Goal: Transaction & Acquisition: Purchase product/service

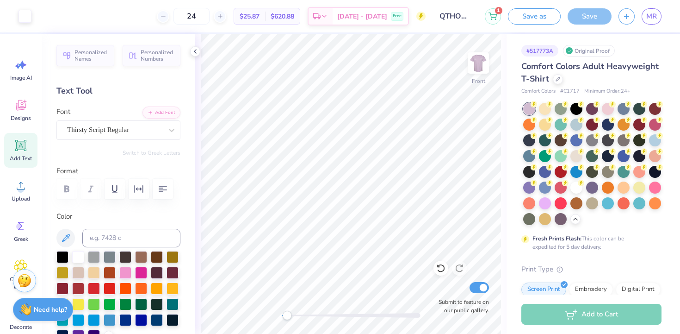
scroll to position [49, 0]
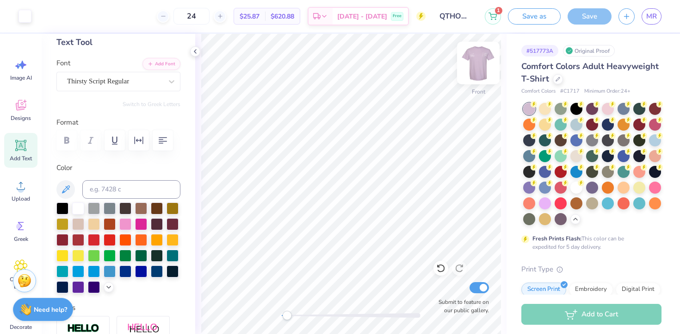
click at [479, 57] on img at bounding box center [478, 62] width 37 height 37
click at [479, 57] on img at bounding box center [478, 63] width 19 height 19
click at [483, 58] on img at bounding box center [478, 62] width 37 height 37
click at [486, 60] on img at bounding box center [478, 62] width 37 height 37
click at [657, 137] on icon at bounding box center [660, 134] width 6 height 6
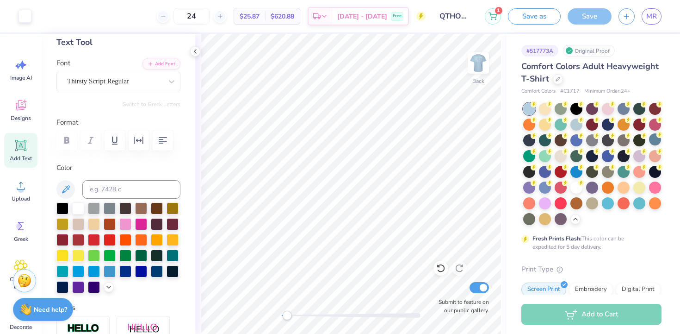
click at [573, 131] on div at bounding box center [592, 164] width 138 height 122
click at [575, 127] on div at bounding box center [577, 124] width 12 height 12
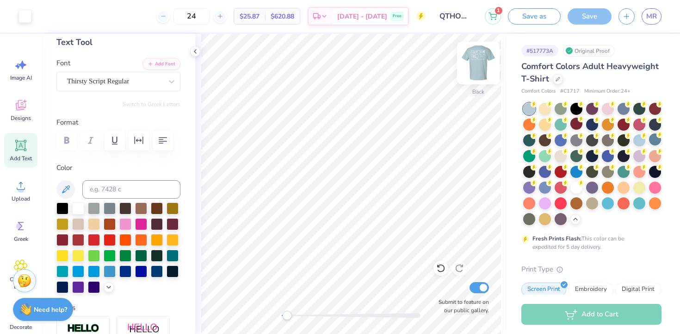
click at [485, 61] on img at bounding box center [478, 62] width 37 height 37
click at [485, 61] on img at bounding box center [478, 63] width 19 height 19
click at [640, 140] on div at bounding box center [640, 139] width 12 height 12
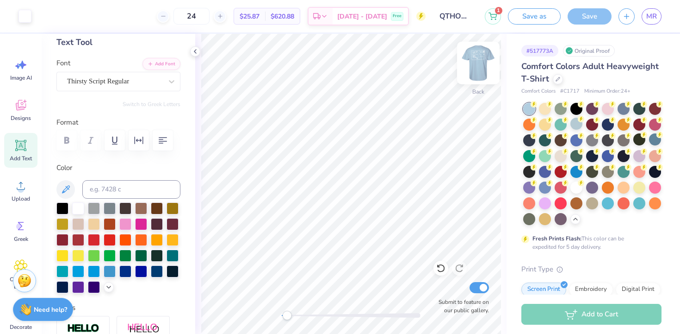
click at [483, 57] on img at bounding box center [478, 62] width 37 height 37
click at [576, 179] on div at bounding box center [592, 164] width 138 height 122
click at [576, 174] on div at bounding box center [577, 171] width 12 height 12
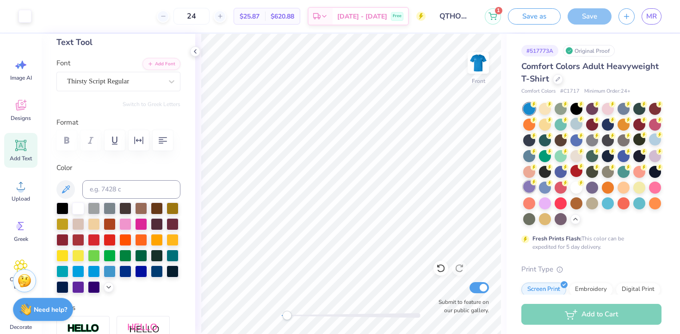
click at [530, 183] on div at bounding box center [529, 186] width 12 height 12
click at [543, 196] on div at bounding box center [545, 202] width 12 height 12
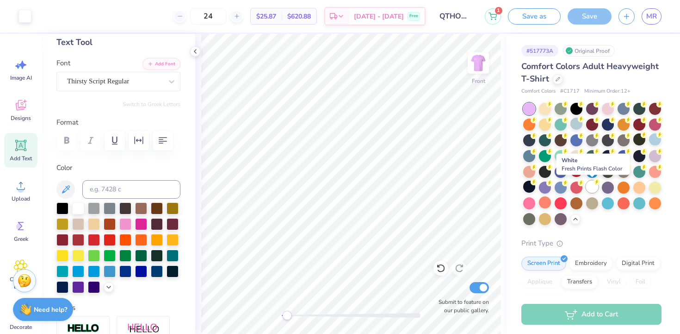
click at [592, 189] on div at bounding box center [592, 186] width 12 height 12
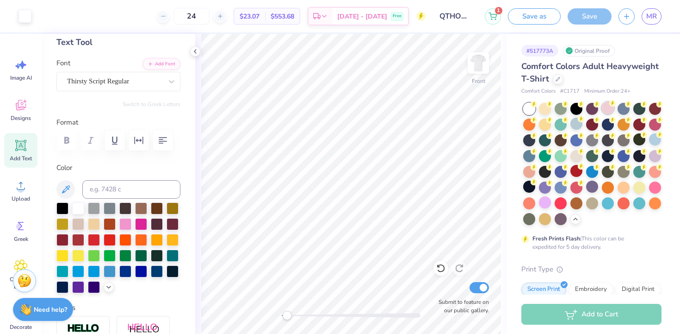
click at [602, 108] on div at bounding box center [608, 108] width 12 height 12
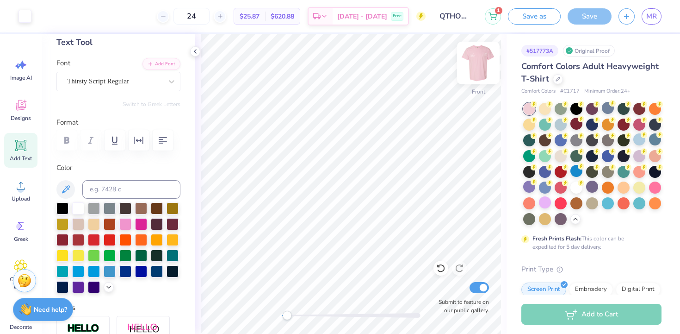
click at [476, 69] on img at bounding box center [478, 62] width 37 height 37
click at [476, 69] on img at bounding box center [478, 63] width 19 height 19
click at [593, 125] on div at bounding box center [592, 124] width 12 height 12
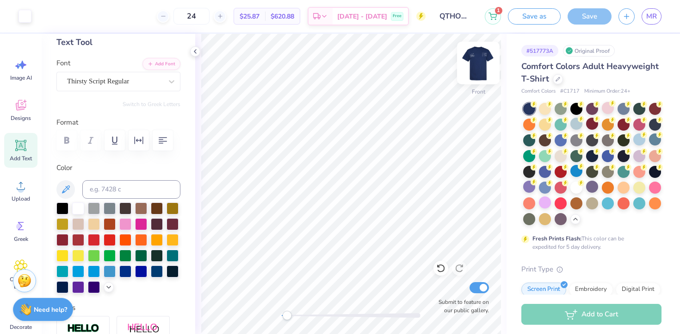
click at [483, 66] on img at bounding box center [478, 62] width 37 height 37
click at [641, 106] on icon at bounding box center [644, 103] width 6 height 6
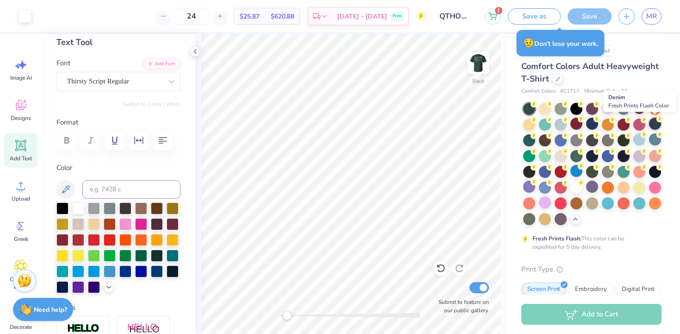
click at [654, 124] on div at bounding box center [655, 124] width 12 height 12
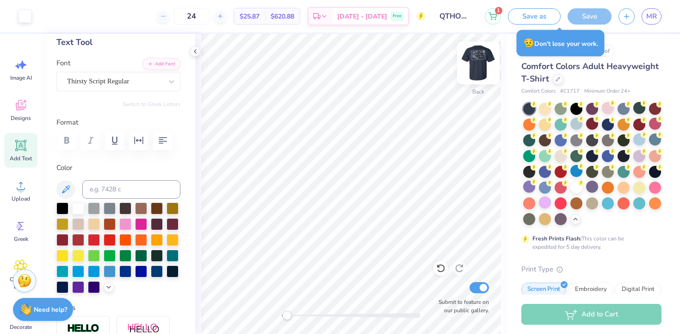
click at [485, 65] on img at bounding box center [478, 62] width 37 height 37
click at [481, 69] on img at bounding box center [478, 63] width 19 height 19
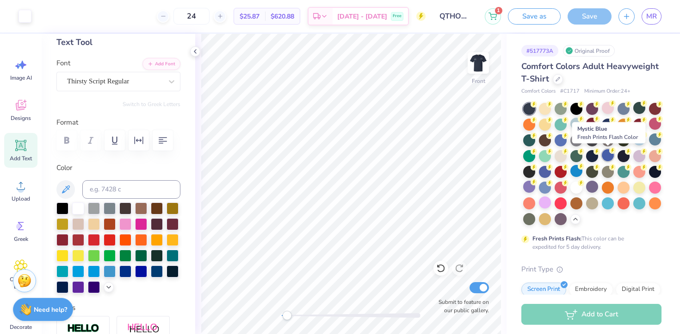
click at [608, 155] on div at bounding box center [608, 155] width 12 height 12
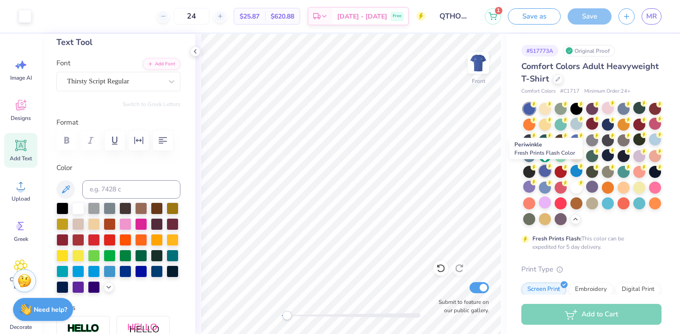
click at [545, 173] on div at bounding box center [545, 171] width 12 height 12
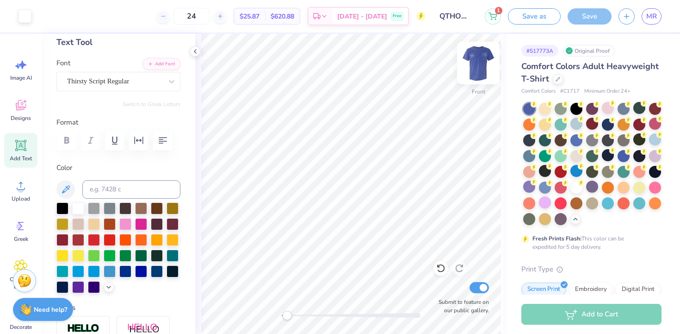
click at [489, 53] on div at bounding box center [478, 63] width 43 height 43
click at [483, 62] on img at bounding box center [478, 63] width 19 height 19
click at [478, 65] on img at bounding box center [478, 62] width 37 height 37
click at [478, 66] on img at bounding box center [478, 63] width 19 height 19
click at [477, 65] on img at bounding box center [478, 62] width 37 height 37
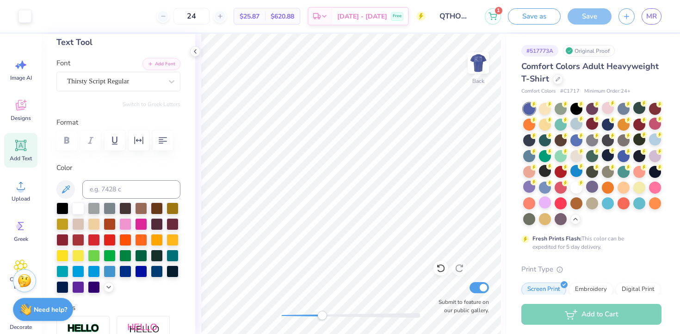
click at [314, 322] on div "Back Submit to feature on our public gallery." at bounding box center [350, 184] width 311 height 300
click at [300, 316] on div at bounding box center [351, 315] width 139 height 5
click at [295, 315] on div at bounding box center [351, 315] width 139 height 5
click at [310, 315] on div at bounding box center [351, 315] width 139 height 5
click at [298, 315] on div at bounding box center [351, 315] width 139 height 5
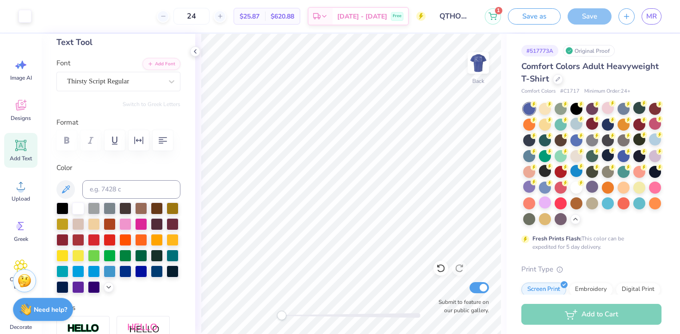
click at [277, 314] on div "Back Submit to feature on our public gallery." at bounding box center [350, 184] width 311 height 300
click at [473, 68] on img at bounding box center [478, 62] width 37 height 37
click at [471, 71] on img at bounding box center [478, 62] width 37 height 37
type input "14.39"
type input "3.00"
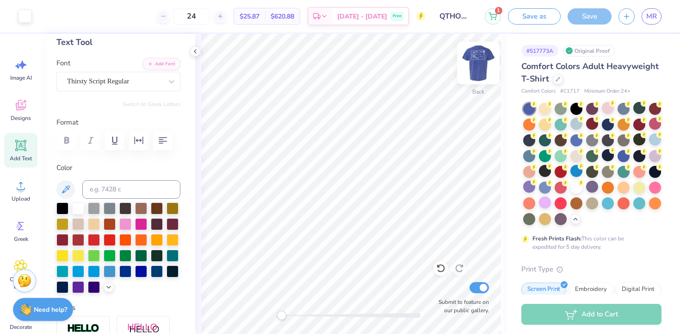
click at [485, 69] on img at bounding box center [478, 62] width 37 height 37
click at [575, 122] on div at bounding box center [577, 124] width 12 height 12
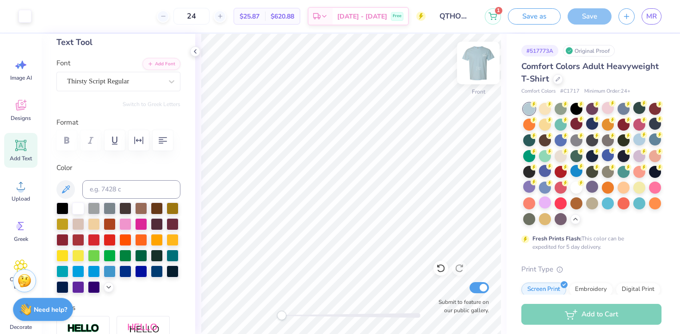
click at [488, 69] on img at bounding box center [478, 62] width 37 height 37
click at [635, 145] on div at bounding box center [640, 139] width 12 height 12
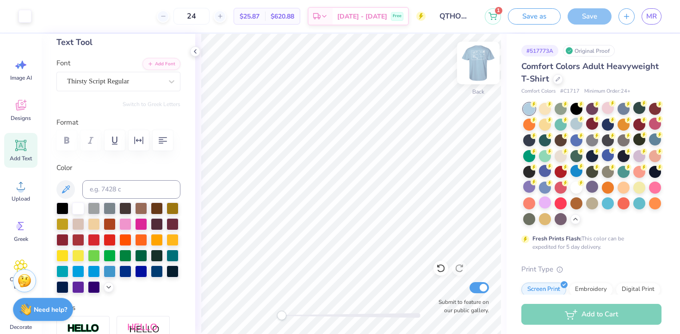
click at [483, 65] on img at bounding box center [478, 62] width 37 height 37
click at [482, 61] on img at bounding box center [478, 62] width 37 height 37
click at [350, 313] on div at bounding box center [351, 315] width 139 height 5
click at [334, 317] on div at bounding box center [351, 315] width 139 height 9
click at [321, 313] on div at bounding box center [351, 315] width 139 height 5
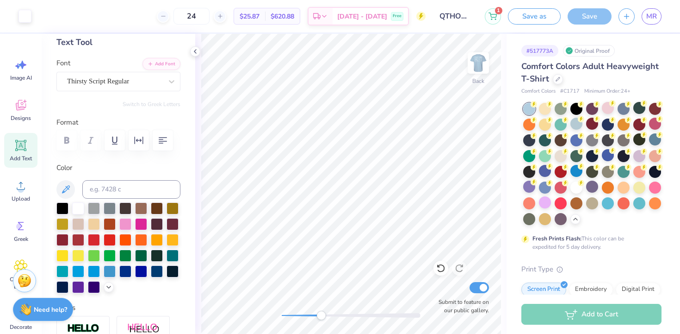
click at [317, 313] on div "Accessibility label" at bounding box center [321, 315] width 9 height 9
click at [304, 312] on div at bounding box center [351, 315] width 139 height 9
type input "3.56"
type input "3.14"
type input "3.20"
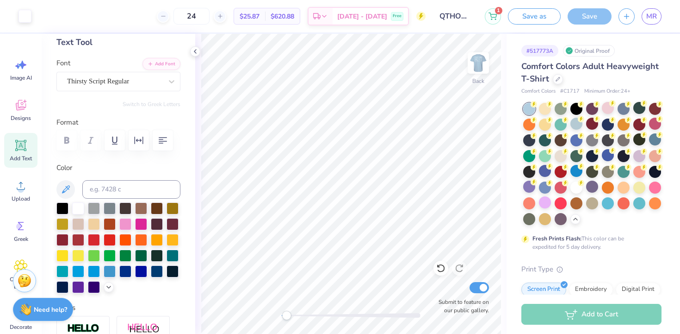
drag, startPoint x: 301, startPoint y: 317, endPoint x: 286, endPoint y: 312, distance: 15.7
click at [286, 312] on div "Accessibility label" at bounding box center [286, 315] width 9 height 9
drag, startPoint x: 286, startPoint y: 311, endPoint x: 300, endPoint y: 311, distance: 14.4
click at [300, 311] on div "Accessibility label" at bounding box center [303, 315] width 9 height 9
click at [275, 311] on div "Back Submit to feature on our public gallery." at bounding box center [350, 184] width 311 height 300
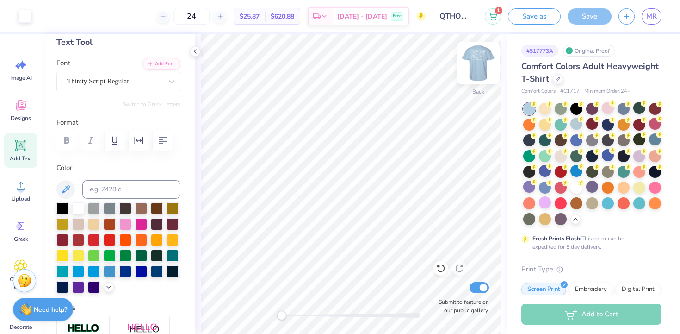
click at [480, 75] on img at bounding box center [478, 62] width 37 height 37
click at [294, 313] on div at bounding box center [351, 315] width 139 height 5
click at [308, 318] on div at bounding box center [351, 315] width 139 height 9
click at [332, 313] on div at bounding box center [351, 315] width 139 height 5
type input "3.90"
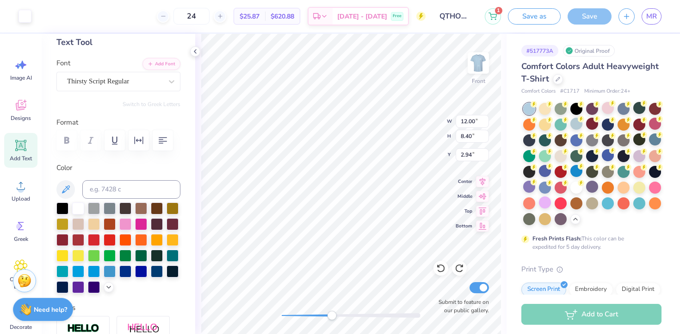
type input "3.00"
click at [323, 317] on div at bounding box center [351, 315] width 139 height 9
drag, startPoint x: 319, startPoint y: 317, endPoint x: 293, endPoint y: 313, distance: 26.2
click at [293, 313] on div "Accessibility label" at bounding box center [293, 315] width 9 height 9
drag, startPoint x: 301, startPoint y: 313, endPoint x: 279, endPoint y: 311, distance: 22.3
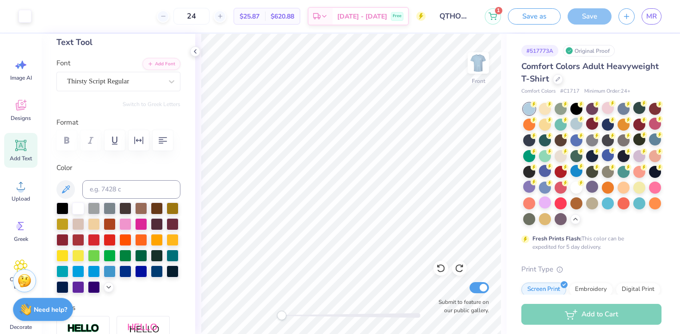
click at [282, 313] on div at bounding box center [351, 315] width 139 height 5
click at [482, 67] on img at bounding box center [478, 62] width 37 height 37
type input "3.87"
type input "3.28"
type input "3.21"
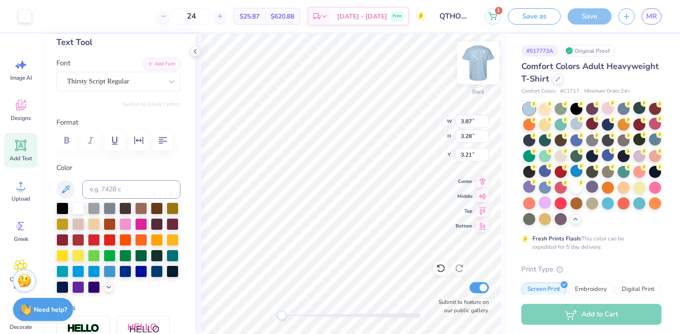
type input "3.60"
type input "3.13"
type input "3.16"
click at [288, 308] on div "Back Submit to feature on our public gallery." at bounding box center [350, 184] width 311 height 300
type input "3.88"
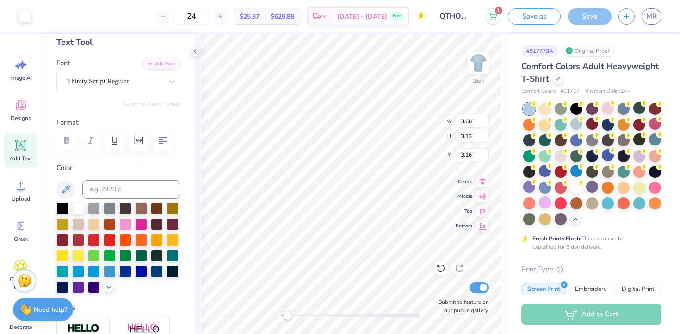
type input "3.29"
type input "3.20"
type input "3.58"
type input "3.04"
type input "3.22"
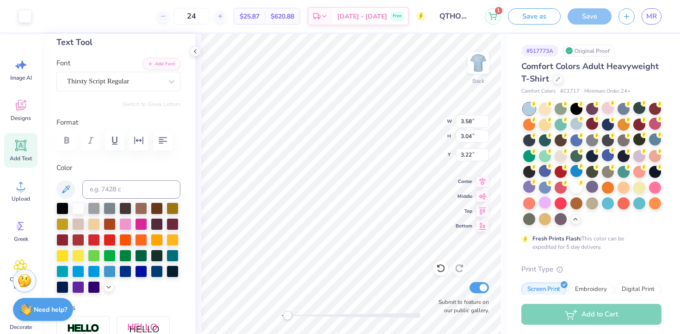
type input "3.74"
type input "3.15"
type input "3.25"
click at [311, 313] on div at bounding box center [351, 315] width 139 height 5
click at [329, 316] on div at bounding box center [351, 315] width 139 height 5
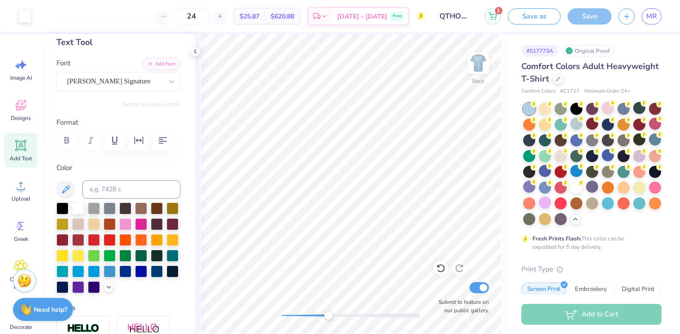
click at [298, 313] on div at bounding box center [351, 315] width 139 height 5
click at [298, 315] on div "Accessibility label" at bounding box center [298, 315] width 9 height 9
click at [267, 317] on div "Back Submit to feature on our public gallery." at bounding box center [350, 184] width 311 height 300
click at [326, 314] on div at bounding box center [351, 315] width 139 height 5
click at [300, 333] on html "Art colors 24 $25.87 Per Item $620.88 Total Est. Delivery [DATE] - [DATE] Free …" at bounding box center [340, 167] width 680 height 334
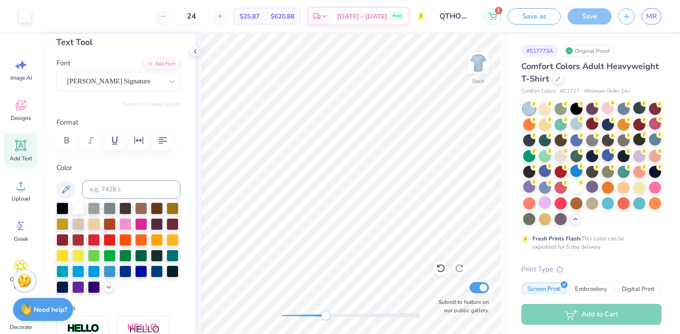
click at [348, 312] on div "Back Submit to feature on our public gallery." at bounding box center [350, 184] width 311 height 300
type input "3.54"
type input "2.71"
type input "3.61"
click at [363, 314] on div at bounding box center [351, 315] width 139 height 5
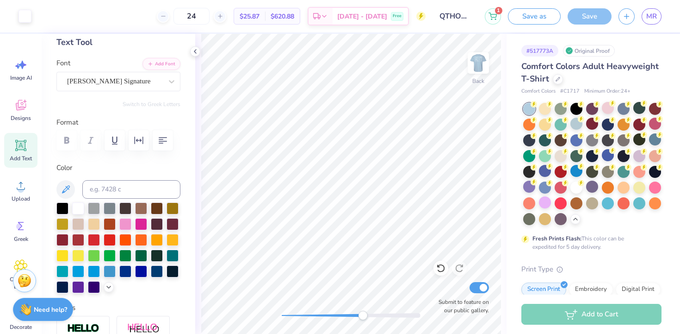
click at [331, 311] on div at bounding box center [351, 315] width 139 height 9
click at [277, 308] on div "Back Submit to feature on our public gallery." at bounding box center [350, 184] width 311 height 300
click at [483, 58] on img at bounding box center [478, 62] width 37 height 37
click at [473, 77] on img at bounding box center [478, 62] width 37 height 37
click at [477, 62] on img at bounding box center [478, 62] width 37 height 37
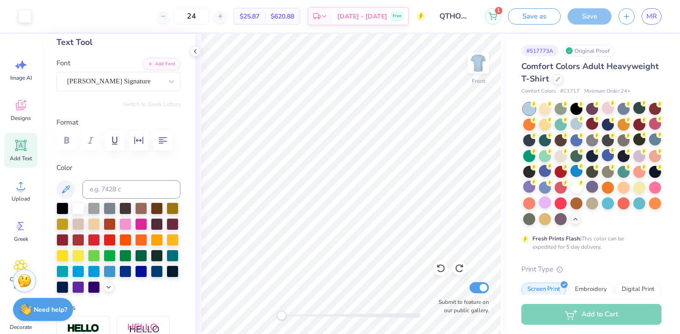
click at [477, 62] on img at bounding box center [478, 63] width 19 height 19
click at [573, 138] on div at bounding box center [577, 139] width 12 height 12
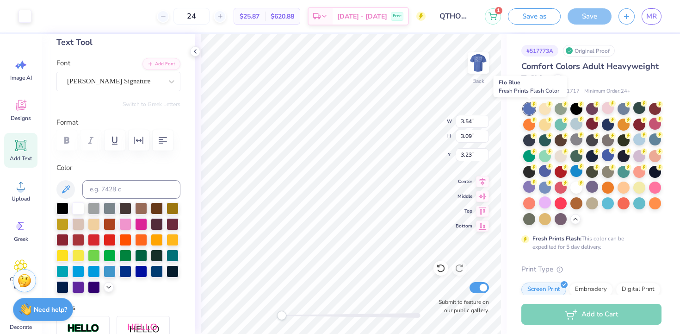
click at [530, 108] on div at bounding box center [529, 109] width 12 height 12
click at [635, 143] on div at bounding box center [640, 139] width 12 height 12
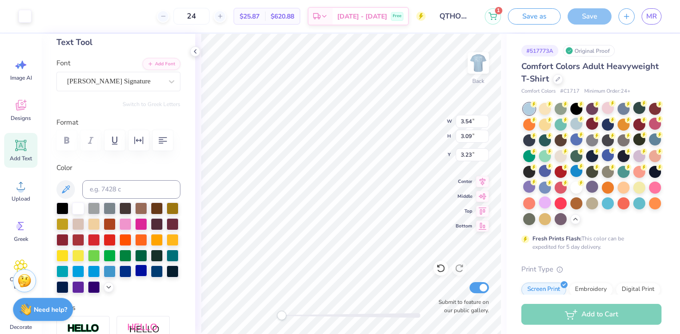
click at [137, 272] on div at bounding box center [141, 270] width 12 height 12
type input "2.71"
type input "3.61"
click at [143, 267] on div at bounding box center [141, 270] width 12 height 12
click at [124, 225] on div at bounding box center [125, 223] width 12 height 12
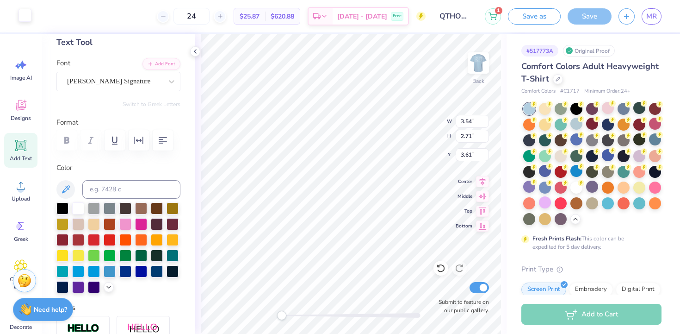
click at [27, 18] on div at bounding box center [25, 15] width 13 height 13
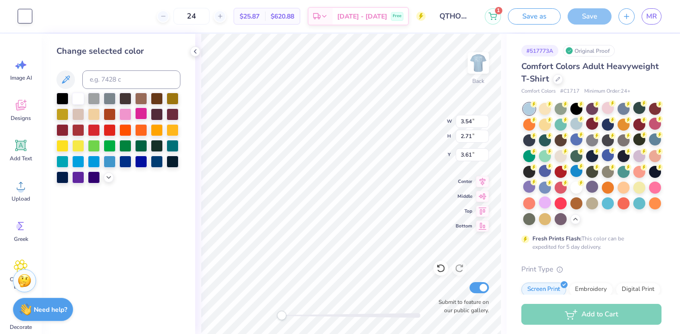
click at [143, 113] on div at bounding box center [141, 113] width 12 height 12
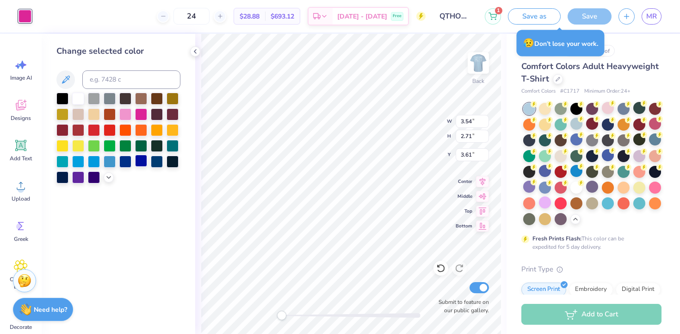
click at [137, 163] on div at bounding box center [141, 161] width 12 height 12
click at [125, 161] on div at bounding box center [125, 161] width 12 height 12
click at [90, 160] on div at bounding box center [94, 161] width 12 height 12
click at [80, 163] on div at bounding box center [78, 161] width 12 height 12
click at [111, 164] on div at bounding box center [110, 161] width 12 height 12
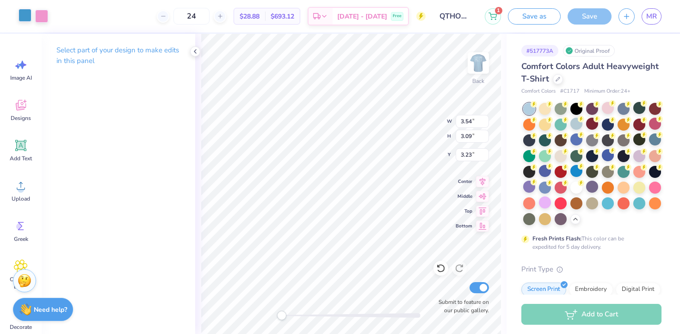
click at [23, 17] on div at bounding box center [25, 15] width 13 height 13
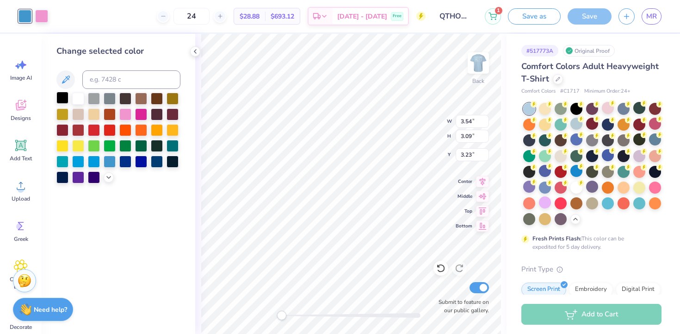
click at [63, 97] on div at bounding box center [62, 98] width 12 height 12
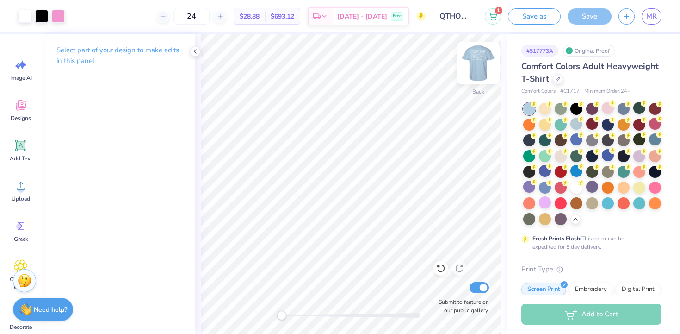
click at [475, 67] on img at bounding box center [478, 62] width 37 height 37
click at [476, 70] on img at bounding box center [478, 62] width 37 height 37
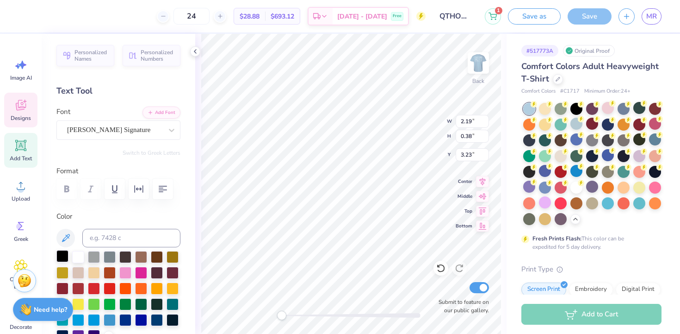
click at [60, 257] on div at bounding box center [62, 256] width 12 height 12
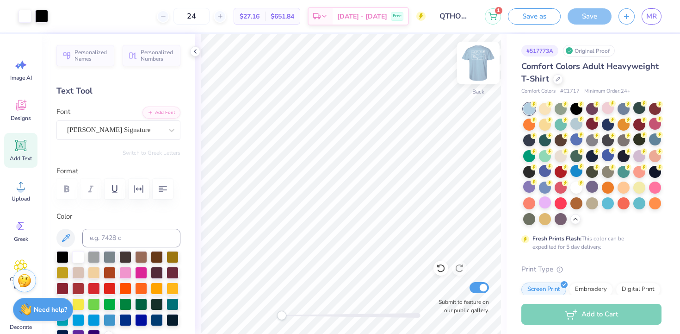
click at [475, 61] on img at bounding box center [478, 62] width 37 height 37
click at [26, 18] on div at bounding box center [25, 15] width 13 height 13
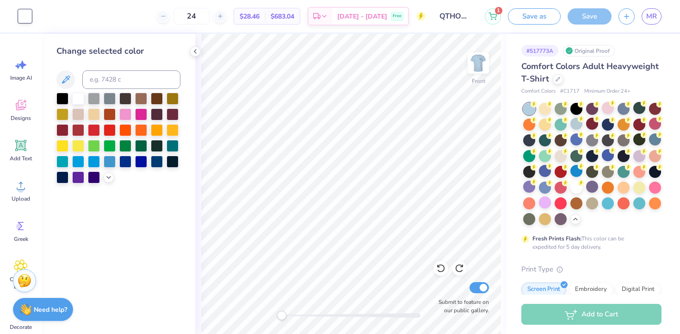
click at [65, 90] on div "Change selected color" at bounding box center [118, 114] width 124 height 138
click at [62, 100] on div at bounding box center [62, 98] width 12 height 12
click at [477, 66] on img at bounding box center [478, 62] width 37 height 37
click at [295, 311] on div at bounding box center [351, 315] width 139 height 9
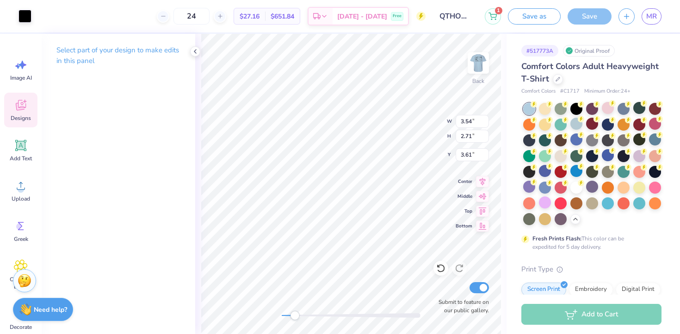
type input "0.36"
type input "0.14"
type input "4.26"
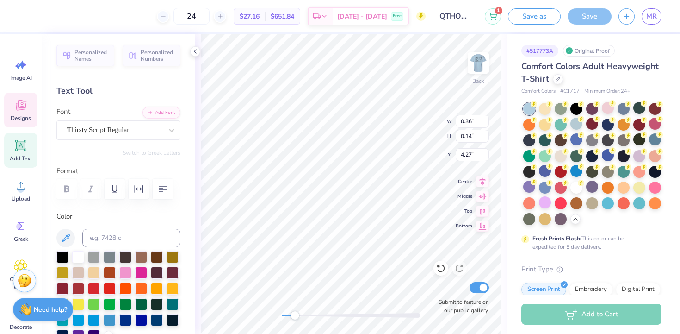
scroll to position [0, 0]
type textarea "2026"
type input "3.54"
type input "2.71"
type input "3.61"
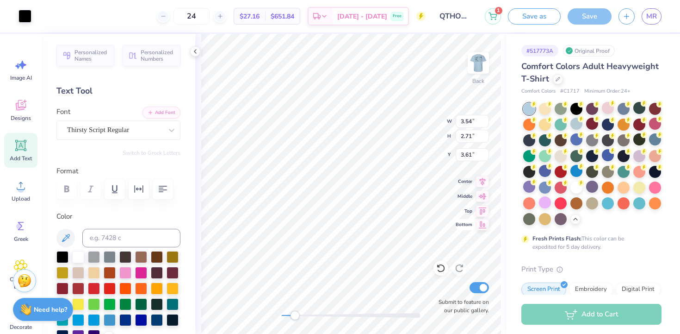
click at [464, 234] on div "Back W 3.54 3.54 " H 2.71 2.71 " Y 3.61 3.61 " Center Middle Top Bottom Submit …" at bounding box center [350, 184] width 311 height 300
type input "0.36"
type input "0.14"
type input "4.27"
type input "0.23"
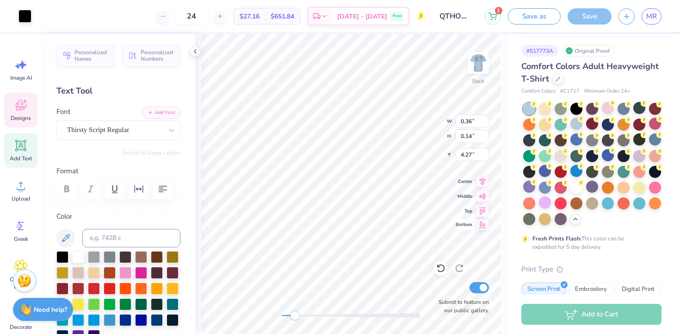
type input "0.09"
type input "1.55"
type input "0.61"
type input "4.23"
type textarea "2025"
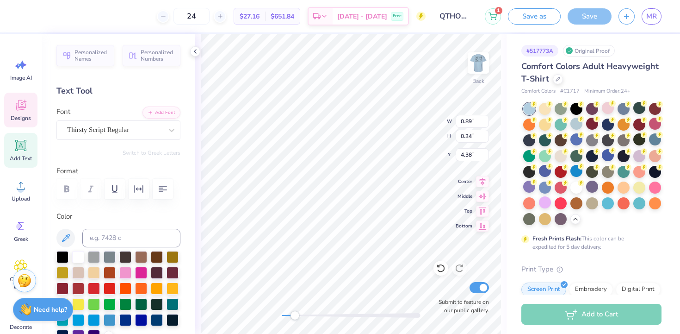
type input "0.89"
type input "0.34"
type input "4.38"
type input "0.63"
type input "0.24"
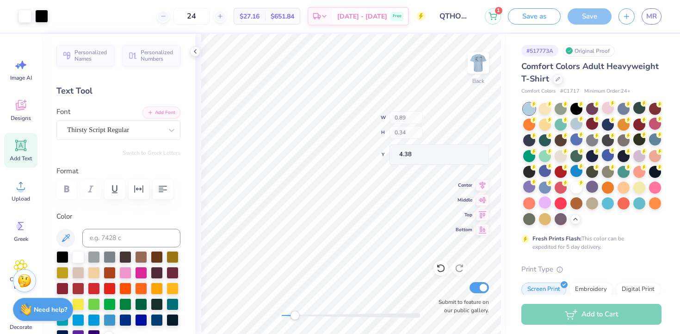
type input "4.17"
type input "3.52"
type input "0.61"
type input "2.81"
click at [269, 313] on div "Back Submit to feature on our public gallery." at bounding box center [350, 184] width 311 height 300
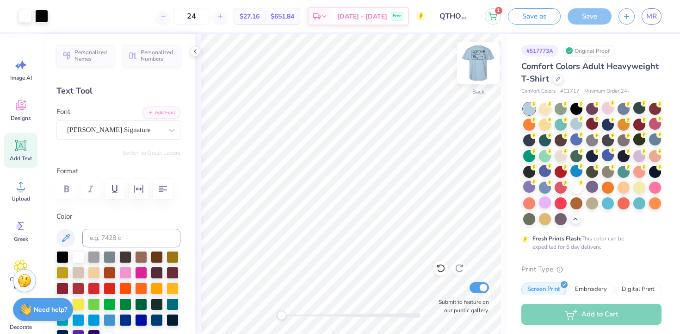
click at [471, 56] on img at bounding box center [478, 62] width 37 height 37
click at [477, 70] on img at bounding box center [478, 62] width 37 height 37
click at [572, 313] on div "Add to Cart" at bounding box center [592, 314] width 140 height 21
drag, startPoint x: 19, startPoint y: 118, endPoint x: 10, endPoint y: 114, distance: 9.7
click at [11, 114] on span "Designs" at bounding box center [21, 117] width 20 height 7
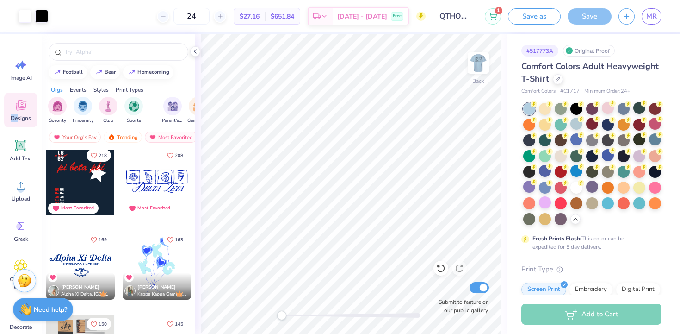
scroll to position [267, 0]
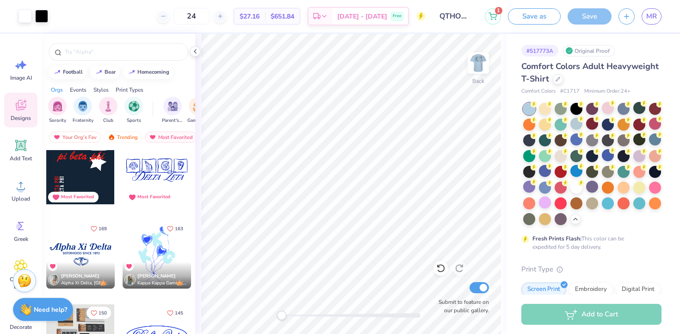
click at [104, 191] on div "218 Most Favorited" at bounding box center [80, 169] width 69 height 69
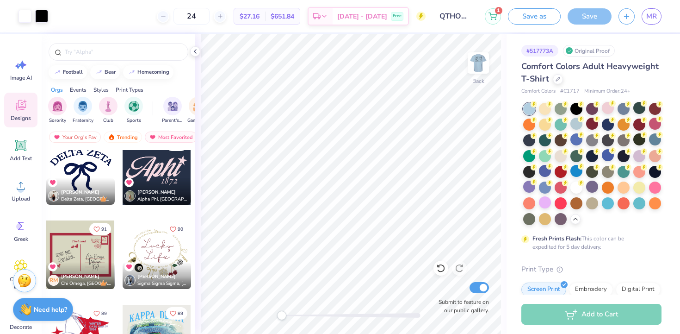
scroll to position [1194, 0]
click at [471, 58] on img at bounding box center [478, 62] width 37 height 37
click at [92, 259] on div at bounding box center [80, 254] width 68 height 68
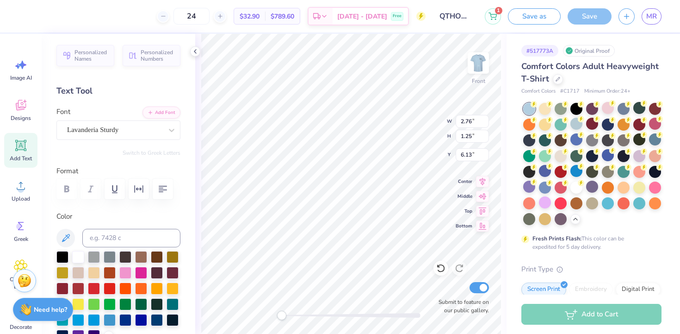
type input "3.48"
type input "1.60"
type input "5.53"
type textarea "QTHON"
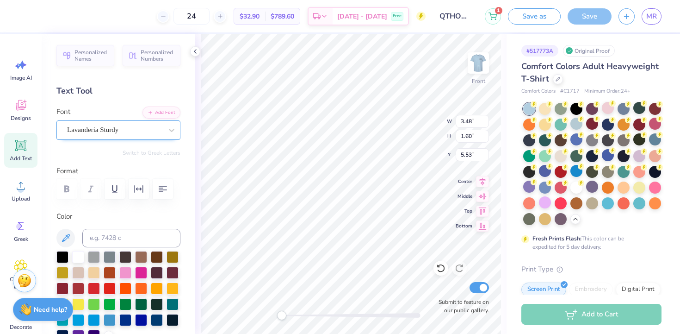
click at [123, 139] on div "Lavanderia Sturdy" at bounding box center [118, 129] width 124 height 19
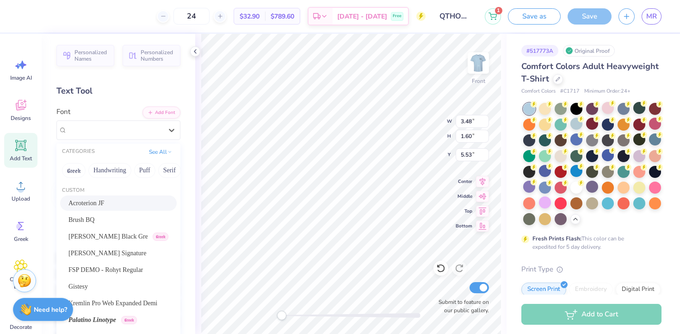
click at [105, 201] on div "Acroterion JF" at bounding box center [118, 203] width 100 height 10
click at [125, 124] on div at bounding box center [114, 130] width 95 height 12
click at [165, 169] on button "Calligraphy" at bounding box center [177, 170] width 41 height 15
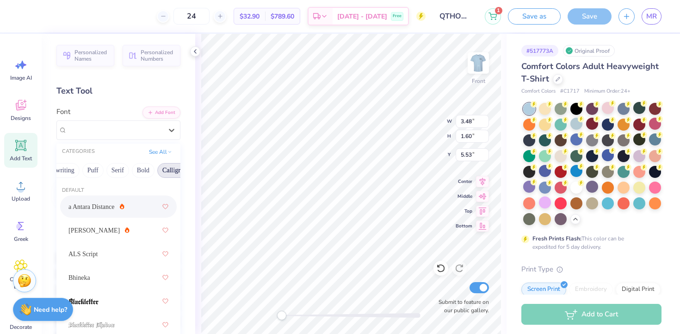
click at [120, 207] on div "a Antara Distance" at bounding box center [118, 206] width 100 height 17
click at [102, 134] on div "a Antara Distance" at bounding box center [114, 130] width 97 height 14
click at [114, 232] on div "[PERSON_NAME]" at bounding box center [118, 230] width 100 height 17
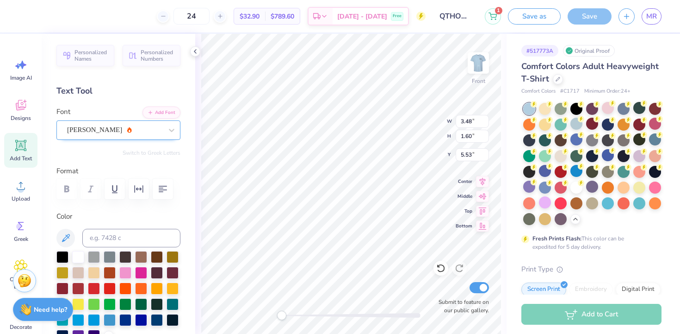
click at [115, 124] on div at bounding box center [114, 130] width 95 height 12
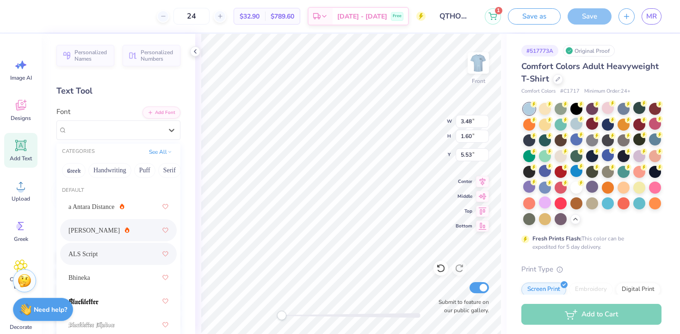
click at [119, 244] on div "ALS Script" at bounding box center [118, 254] width 117 height 22
click at [119, 129] on div "ALS Script" at bounding box center [114, 130] width 97 height 14
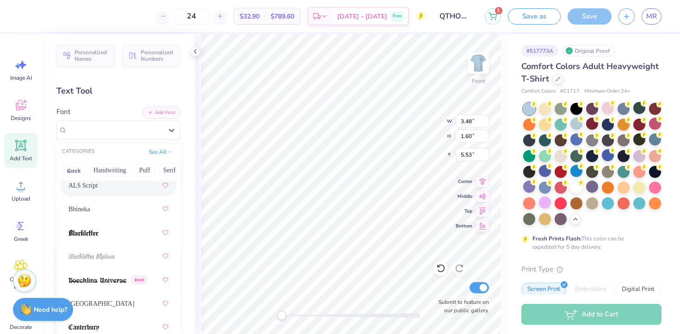
scroll to position [85, 0]
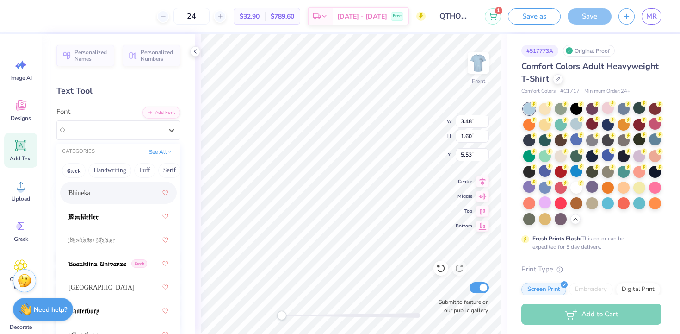
click at [119, 202] on div "Bhineka" at bounding box center [118, 192] width 117 height 22
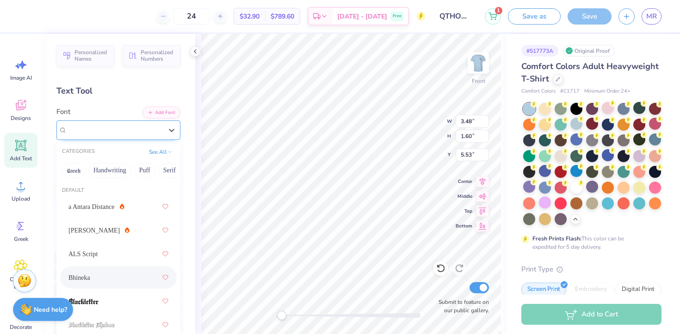
click at [104, 129] on div "Bhineka" at bounding box center [114, 130] width 97 height 14
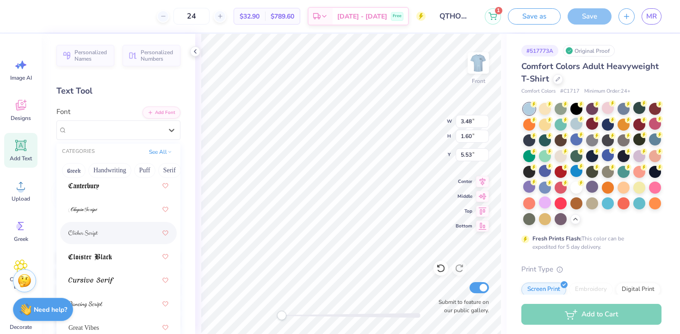
scroll to position [206, 0]
click at [126, 231] on div at bounding box center [118, 236] width 100 height 17
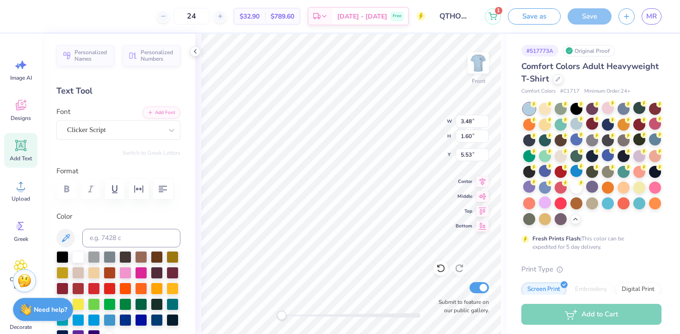
click at [116, 140] on div "Personalized Names Personalized Numbers Text Tool Add Font Font Clicker Script …" at bounding box center [119, 184] width 154 height 300
click at [117, 133] on div "Clicker Script" at bounding box center [114, 130] width 97 height 14
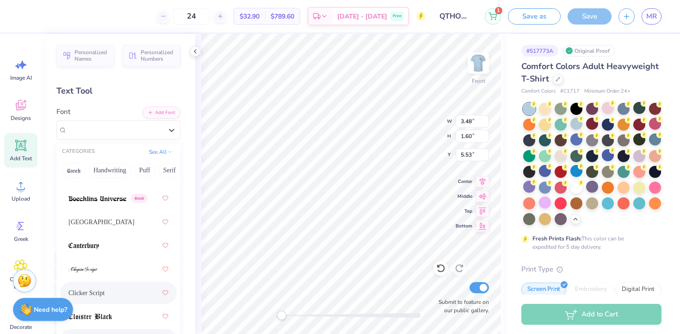
scroll to position [290, 0]
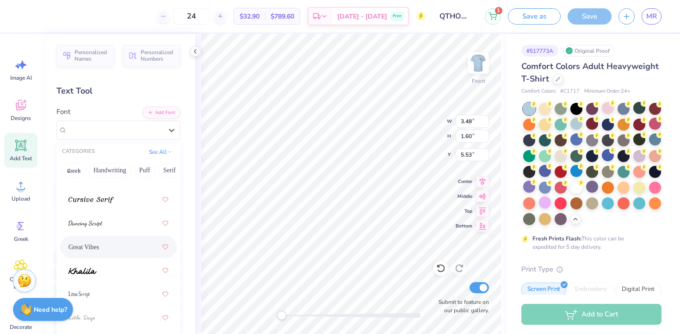
drag, startPoint x: 103, startPoint y: 234, endPoint x: 108, endPoint y: 241, distance: 8.6
click at [108, 241] on div "a Antara Distance [PERSON_NAME] ALS Script Bhineka Greek Cambridge Clicker Scri…" at bounding box center [118, 246] width 124 height 683
click at [107, 214] on div at bounding box center [118, 223] width 117 height 22
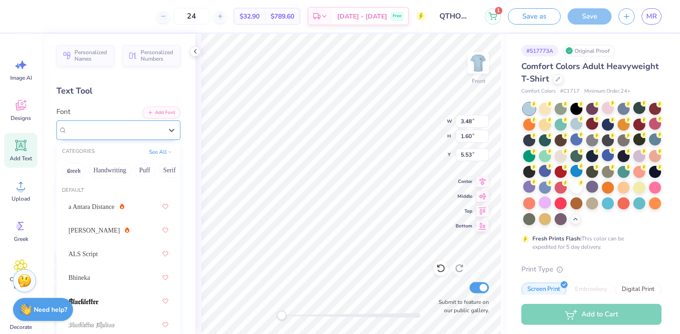
click at [88, 127] on div "Dancing Script" at bounding box center [114, 130] width 97 height 14
type input "10.47"
type input "7.47"
type input "14.79"
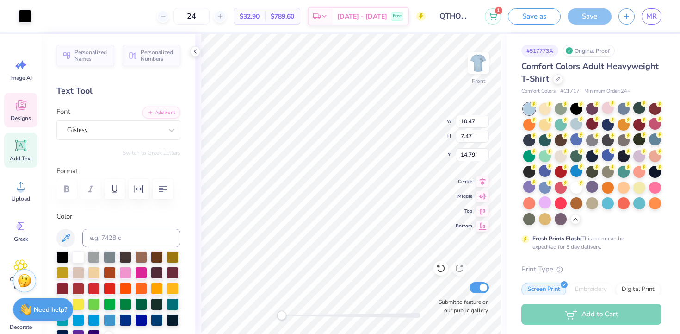
type input "3.05"
type input "1.09"
type input "18.33"
type input "1.92"
type input "0.99"
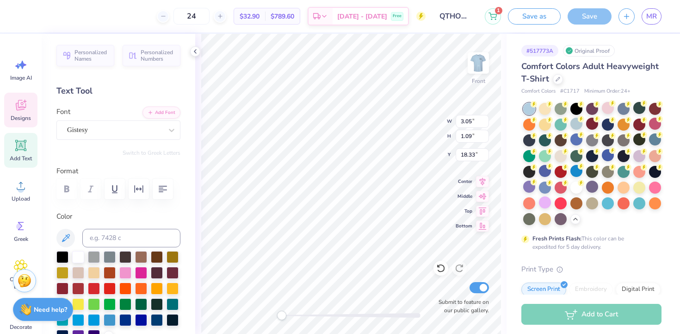
type input "6.08"
type input "4.91"
type input "3.19"
type input "7.37"
type input "2.59"
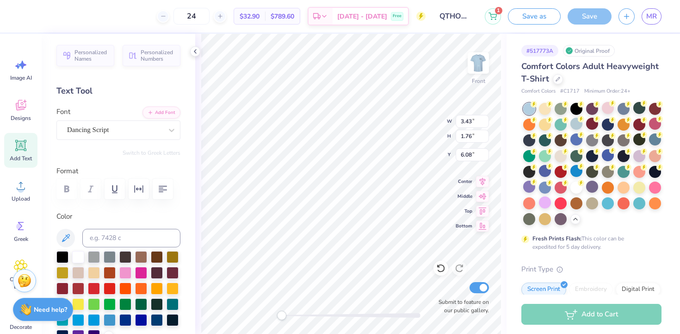
type input "1.33"
type input "5.78"
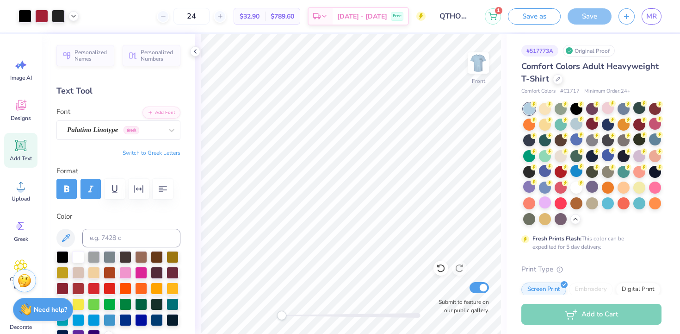
click at [327, 314] on div at bounding box center [351, 315] width 139 height 5
drag, startPoint x: 316, startPoint y: 316, endPoint x: 295, endPoint y: 311, distance: 21.8
click at [295, 313] on div at bounding box center [351, 315] width 139 height 5
type input "12.00"
type input "8.40"
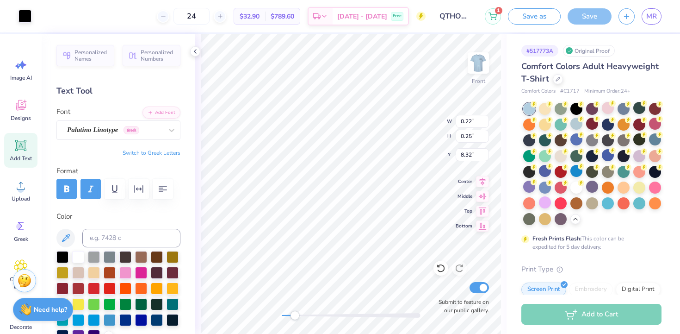
type input "3.00"
click at [440, 333] on html "Art colors 24 $32.90 Per Item $789.60 Total Est. Delivery [DATE] - [DATE] Free …" at bounding box center [340, 167] width 680 height 334
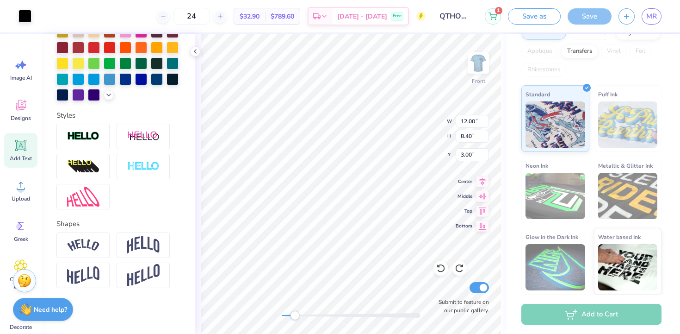
scroll to position [0, 0]
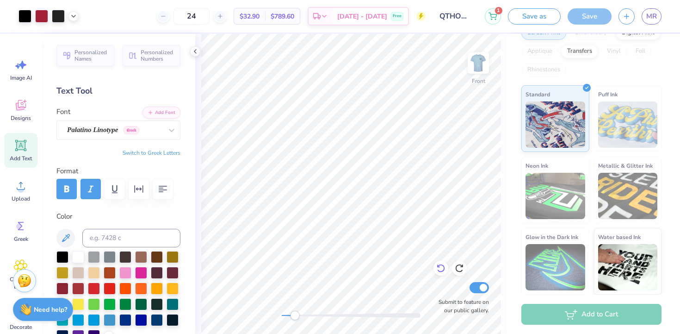
click at [441, 274] on div at bounding box center [441, 268] width 15 height 15
click at [441, 268] on icon at bounding box center [440, 267] width 9 height 9
click at [439, 270] on icon at bounding box center [440, 267] width 9 height 9
click at [464, 263] on icon at bounding box center [459, 267] width 9 height 9
click at [465, 269] on div at bounding box center [459, 268] width 15 height 15
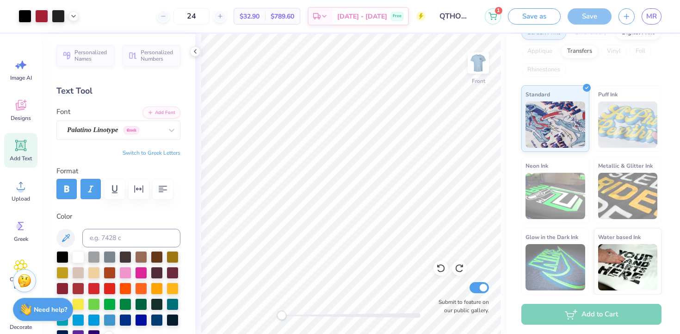
click at [270, 314] on div "Front Submit to feature on our public gallery." at bounding box center [350, 184] width 311 height 300
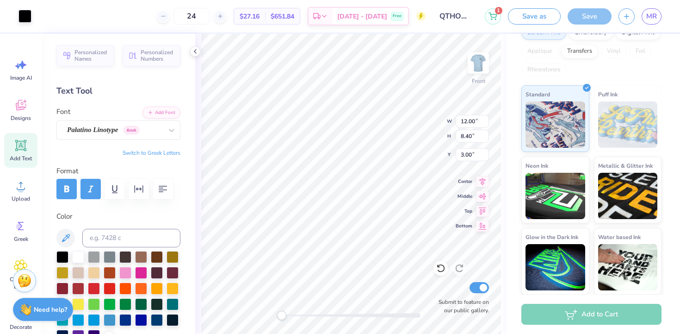
type input "0.49"
type input "0.79"
type input "6.75"
click at [443, 266] on icon at bounding box center [441, 268] width 8 height 8
click at [295, 315] on div at bounding box center [351, 315] width 139 height 5
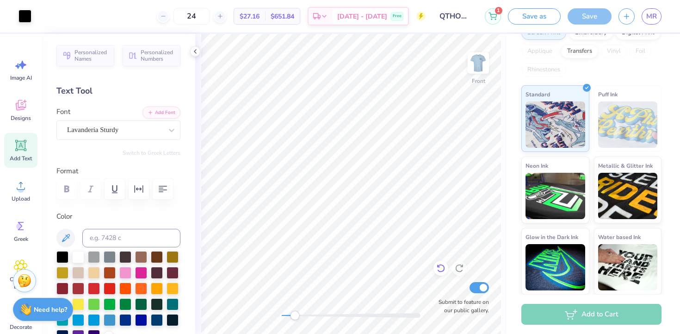
click at [436, 268] on div at bounding box center [441, 268] width 15 height 15
click at [262, 312] on div "Front Submit to feature on our public gallery." at bounding box center [350, 184] width 311 height 300
click at [476, 70] on img at bounding box center [478, 62] width 37 height 37
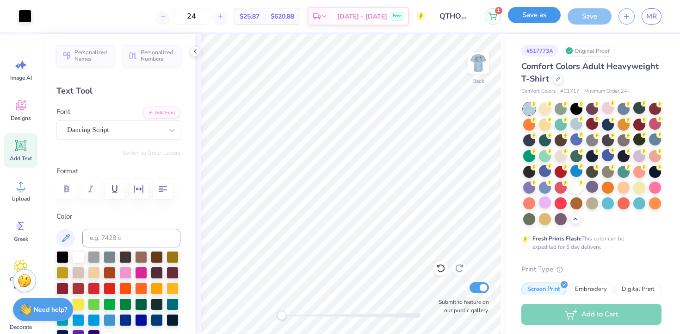
click at [534, 21] on button "Save as" at bounding box center [534, 15] width 53 height 16
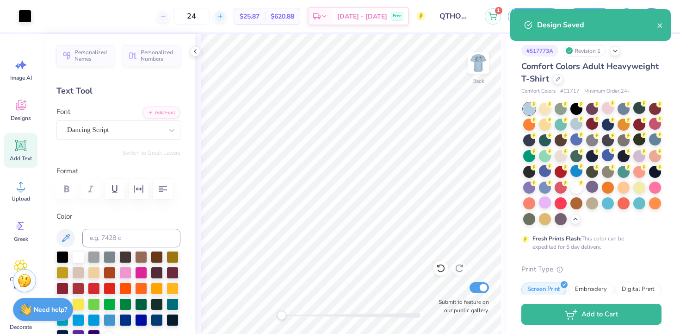
click at [238, 17] on body "Art colors 24 $25.87 Per Item $620.88 Total Est. Delivery [DATE] - [DATE] Free …" at bounding box center [340, 167] width 680 height 334
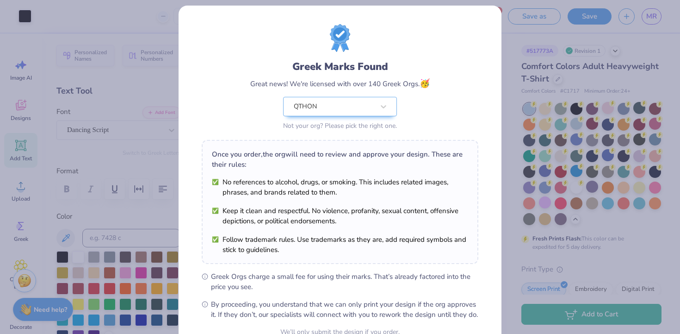
scroll to position [99, 0]
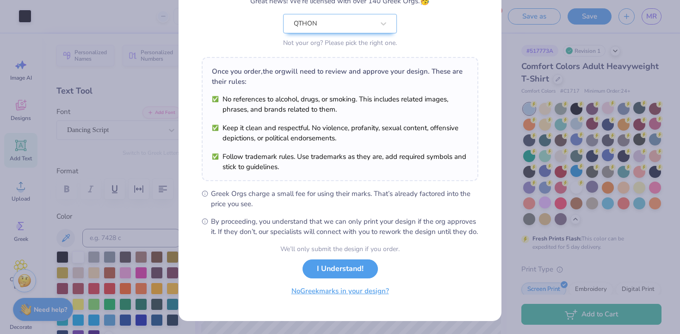
click at [361, 294] on button "No Greek marks in your design?" at bounding box center [340, 290] width 113 height 19
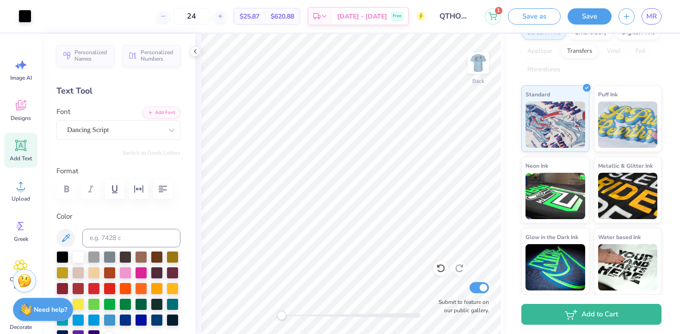
scroll to position [0, 0]
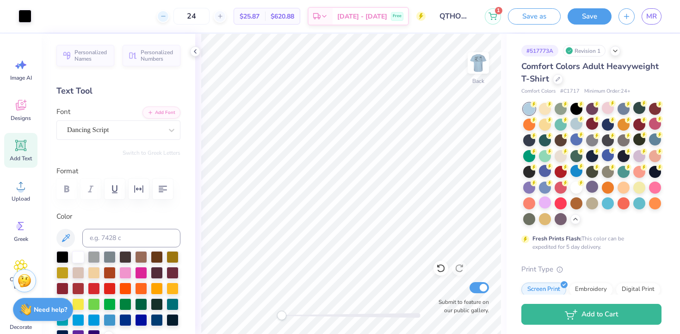
click at [167, 15] on icon at bounding box center [163, 16] width 6 height 6
click at [165, 16] on line at bounding box center [163, 16] width 4 height 0
click at [224, 13] on icon at bounding box center [220, 16] width 6 height 6
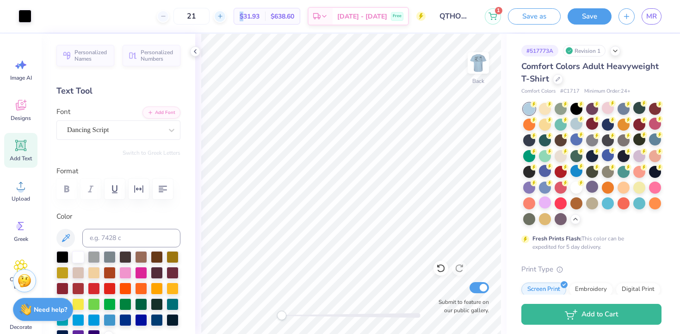
click at [224, 13] on icon at bounding box center [220, 16] width 6 height 6
click at [226, 14] on div at bounding box center [220, 16] width 12 height 12
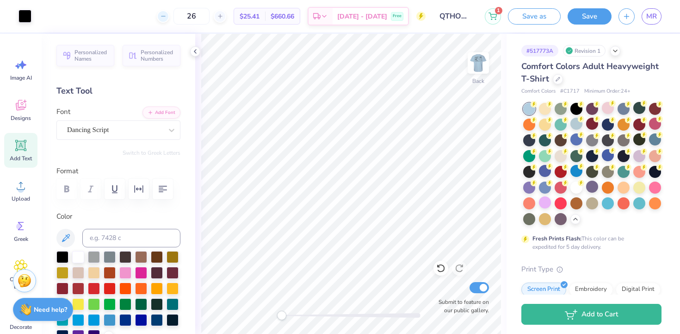
click at [165, 16] on line at bounding box center [163, 16] width 4 height 0
click at [169, 15] on div at bounding box center [163, 16] width 12 height 12
click at [225, 19] on div "23" at bounding box center [191, 16] width 69 height 17
click at [226, 19] on div "23" at bounding box center [191, 16] width 69 height 17
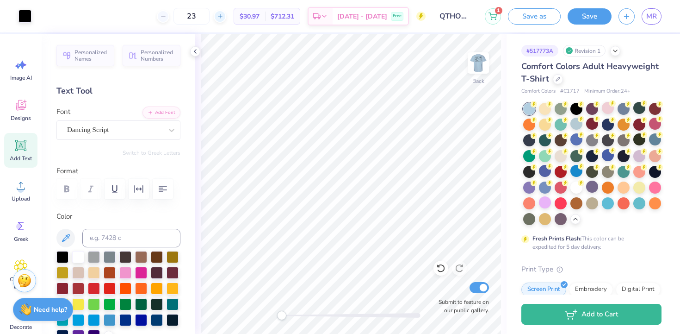
click at [224, 17] on icon at bounding box center [220, 16] width 6 height 6
click at [224, 19] on icon at bounding box center [220, 16] width 6 height 6
click at [222, 16] on line at bounding box center [220, 16] width 4 height 0
click at [167, 15] on icon at bounding box center [163, 16] width 6 height 6
click at [167, 16] on icon at bounding box center [163, 16] width 6 height 6
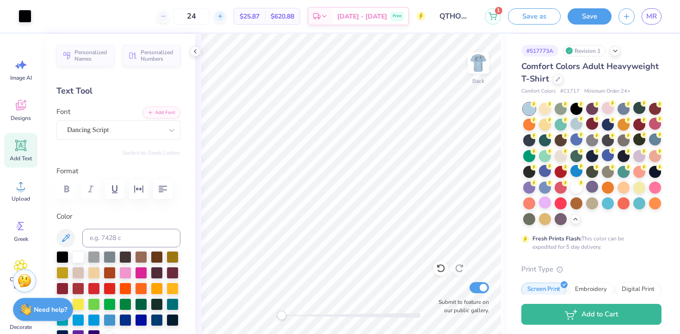
click at [224, 15] on icon at bounding box center [220, 16] width 6 height 6
click at [167, 17] on icon at bounding box center [163, 16] width 6 height 6
type input "24"
click at [480, 64] on img at bounding box center [478, 62] width 37 height 37
click at [480, 65] on img at bounding box center [478, 62] width 37 height 37
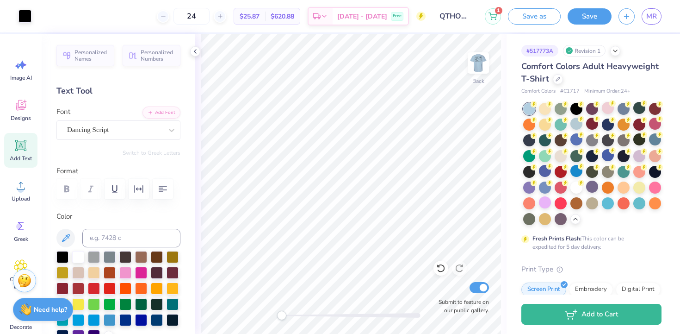
click at [621, 56] on div "# 517773A Revision 1" at bounding box center [592, 51] width 140 height 12
click at [616, 56] on div "# 517773A Revision 1 Comfort Colors Adult Heavyweight T-Shirt Comfort Colors # …" at bounding box center [594, 292] width 174 height 517
click at [616, 55] on div "# 517773A Revision 1" at bounding box center [592, 51] width 140 height 12
click at [616, 51] on icon at bounding box center [615, 49] width 7 height 7
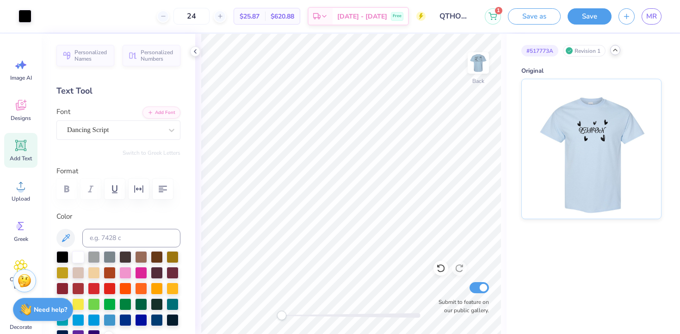
click at [613, 45] on div "# 517773A Revision 1" at bounding box center [592, 51] width 140 height 12
click at [615, 51] on icon at bounding box center [615, 49] width 7 height 7
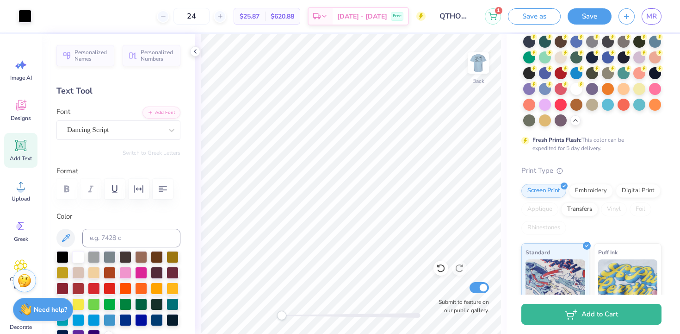
scroll to position [155, 0]
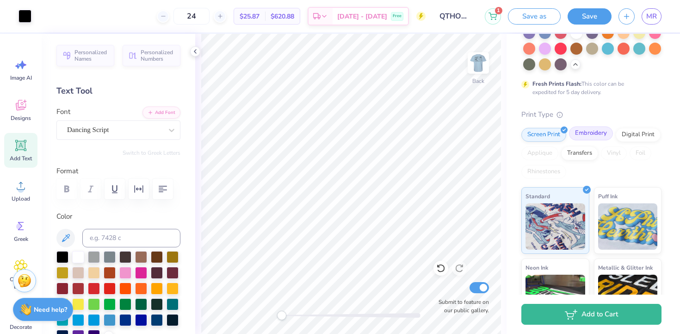
click at [596, 135] on div "Embroidery" at bounding box center [591, 133] width 44 height 14
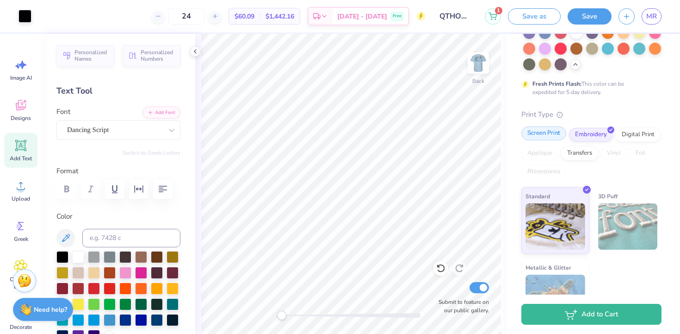
click at [558, 126] on div "Screen Print" at bounding box center [544, 133] width 45 height 14
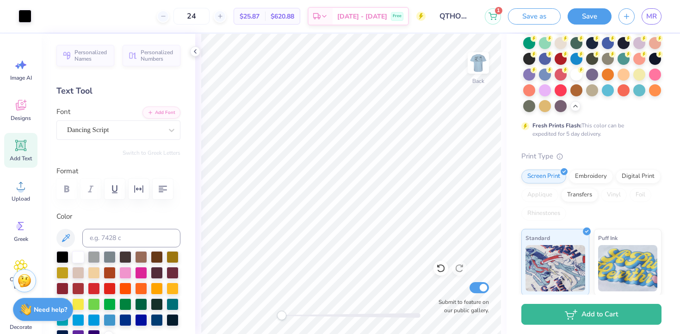
scroll to position [0, 0]
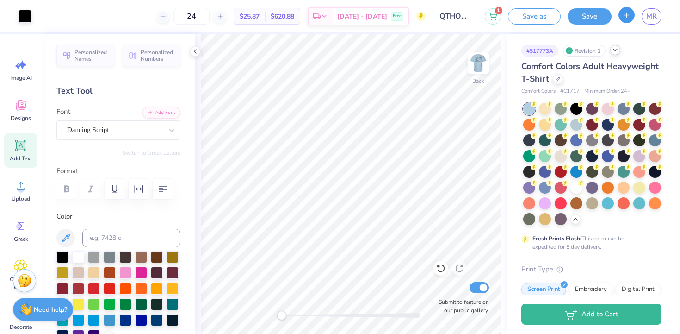
click at [628, 16] on icon "button" at bounding box center [627, 15] width 8 height 8
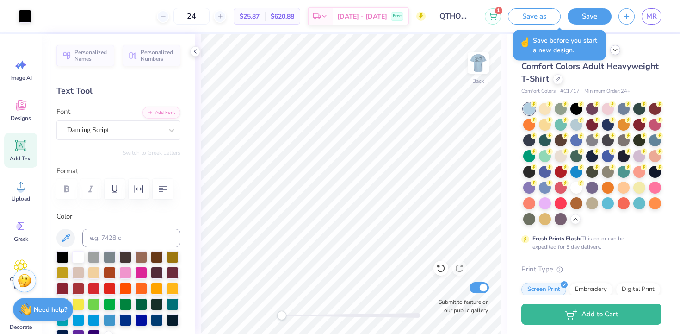
click at [632, 67] on span "Comfort Colors Adult Heavyweight T-Shirt" at bounding box center [590, 73] width 137 height 24
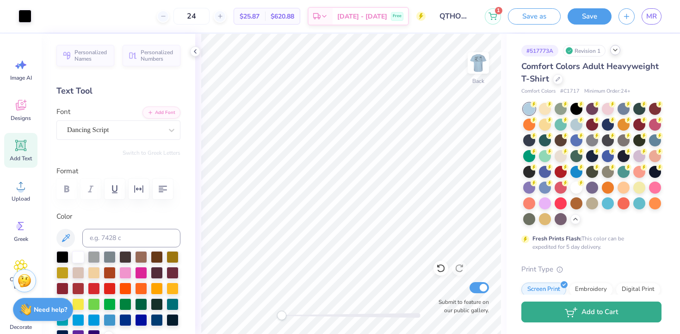
click at [552, 315] on button "Add to Cart" at bounding box center [592, 311] width 140 height 21
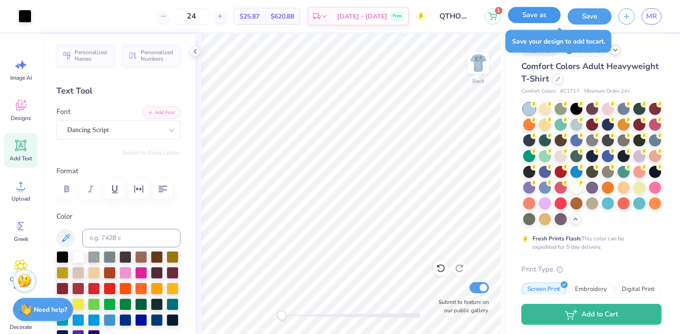
click at [548, 17] on button "Save as" at bounding box center [534, 15] width 53 height 16
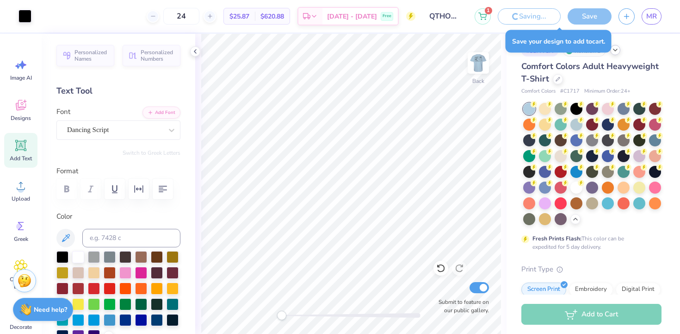
click at [450, 18] on input "QTHON Cares" at bounding box center [445, 16] width 45 height 19
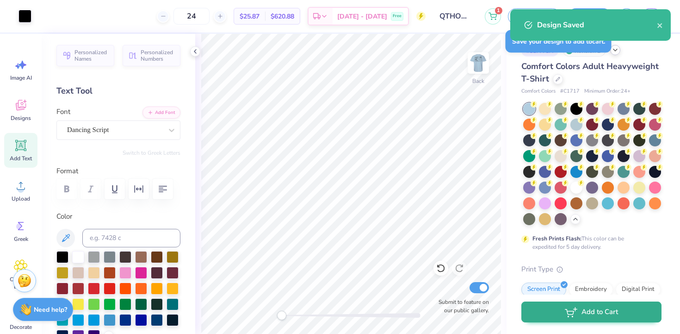
click at [561, 322] on body "Art colors 24 $25.87 Per Item $620.88 Total Est. Delivery [DATE] - [DATE] Free …" at bounding box center [340, 167] width 680 height 334
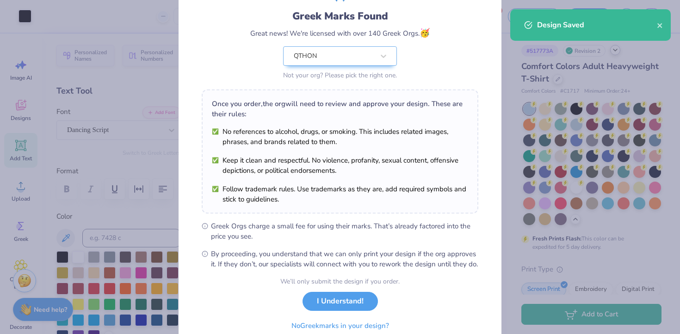
scroll to position [99, 0]
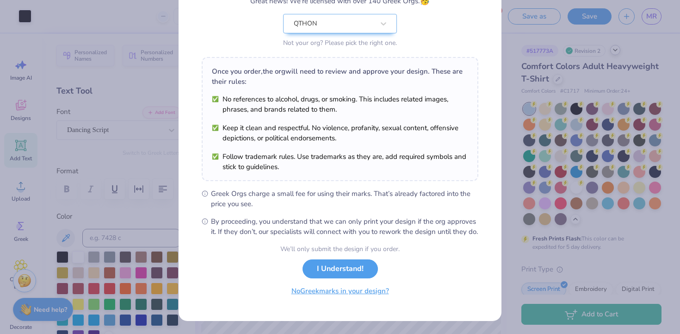
click at [376, 289] on button "No Greek marks in your design?" at bounding box center [340, 290] width 113 height 19
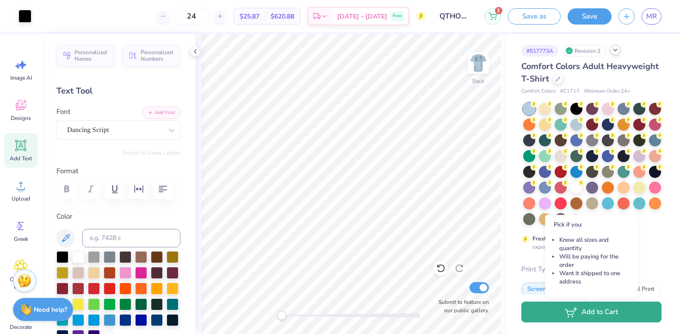
click at [554, 311] on button "Add to Cart" at bounding box center [592, 311] width 140 height 21
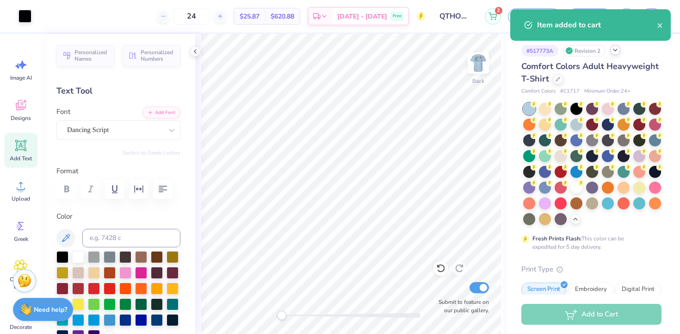
click at [657, 25] on div "Item added to cart" at bounding box center [597, 24] width 120 height 11
click at [658, 25] on icon "close" at bounding box center [660, 25] width 6 height 7
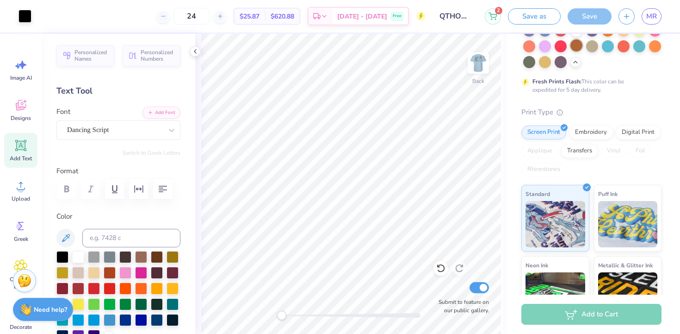
scroll to position [256, 0]
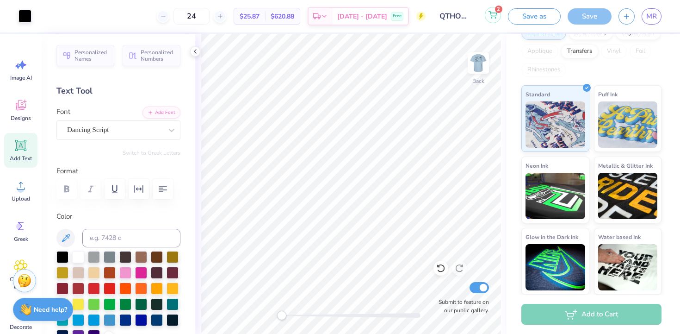
click at [495, 13] on icon at bounding box center [493, 14] width 8 height 7
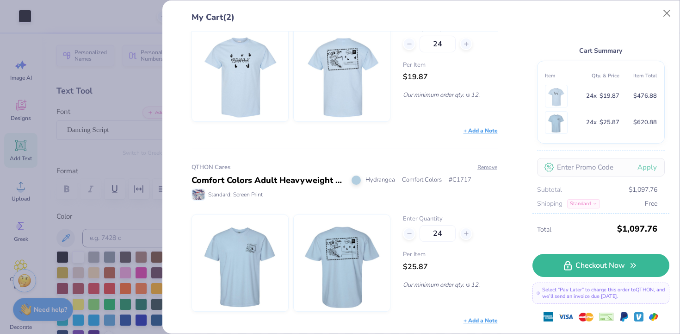
scroll to position [0, 0]
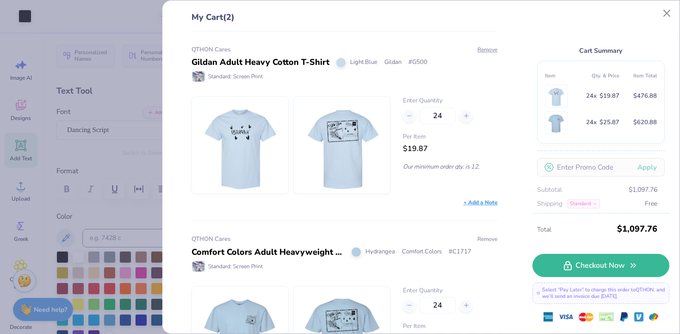
click at [482, 239] on button "Remove" at bounding box center [487, 239] width 21 height 8
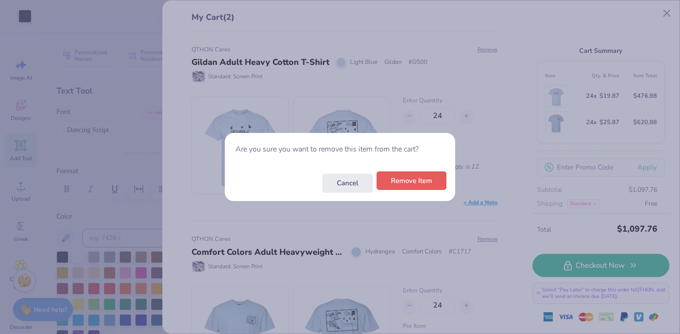
click at [435, 187] on button "Remove Item" at bounding box center [412, 180] width 70 height 19
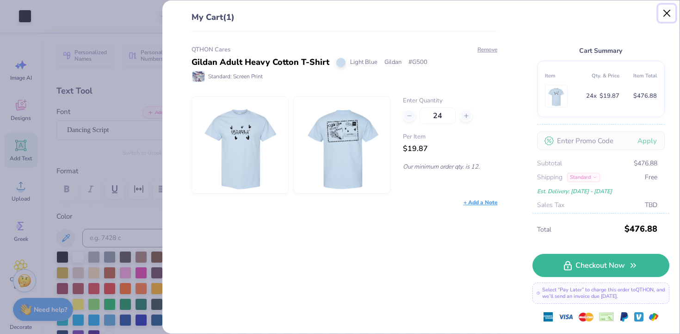
click at [673, 12] on button "Close" at bounding box center [668, 14] width 18 height 18
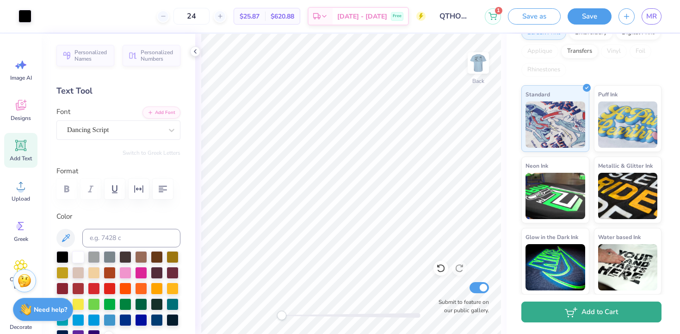
click at [573, 313] on icon "button" at bounding box center [570, 311] width 8 height 5
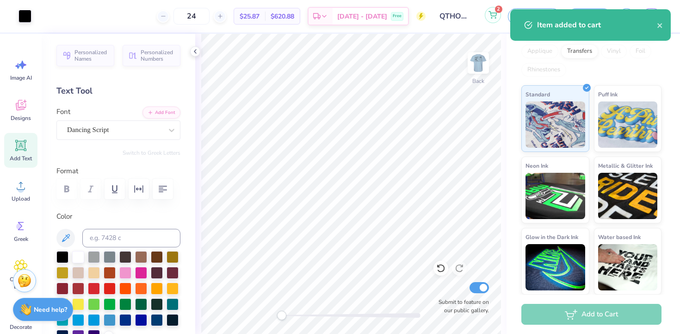
click at [486, 12] on button "2" at bounding box center [493, 15] width 16 height 16
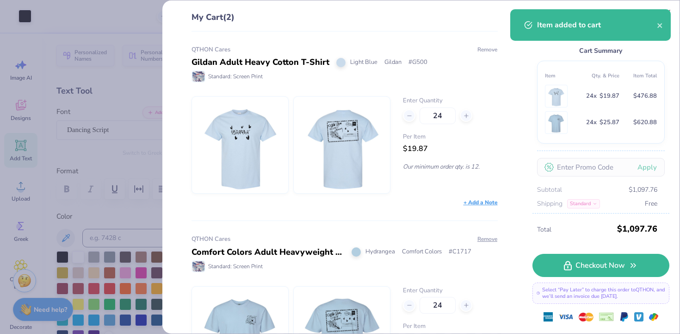
click at [488, 49] on button "Remove" at bounding box center [487, 49] width 21 height 8
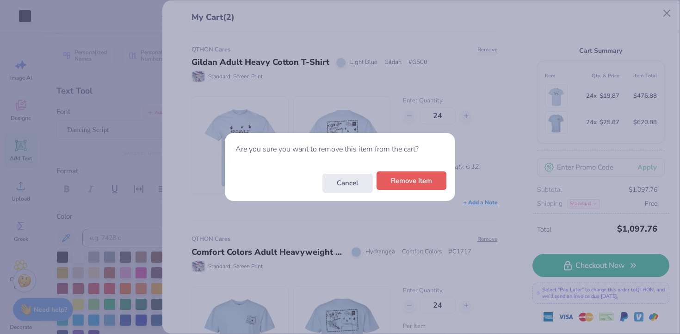
click at [421, 174] on button "Remove Item" at bounding box center [412, 180] width 70 height 19
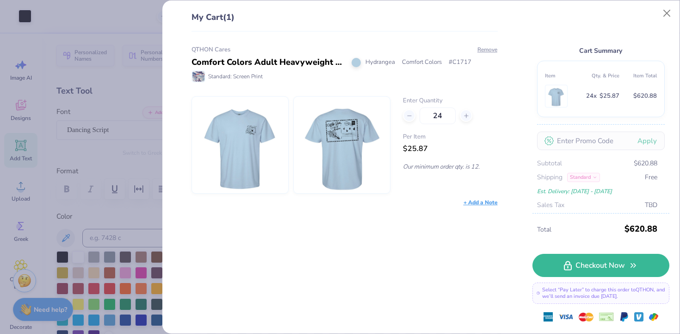
scroll to position [8, 0]
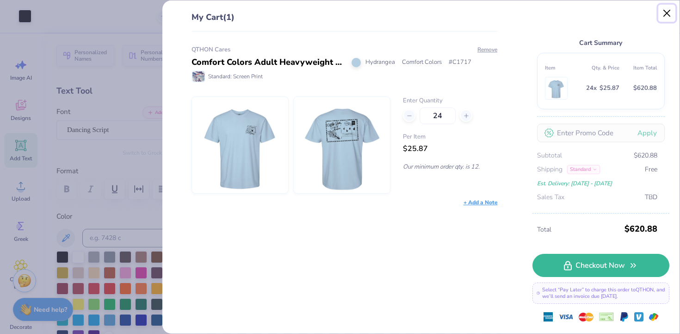
click at [663, 8] on button "Close" at bounding box center [668, 14] width 18 height 18
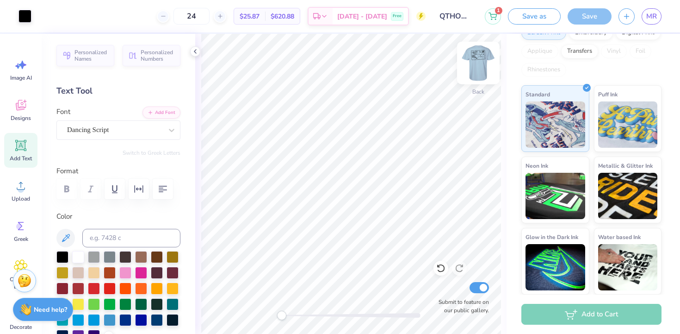
click at [483, 62] on img at bounding box center [478, 62] width 37 height 37
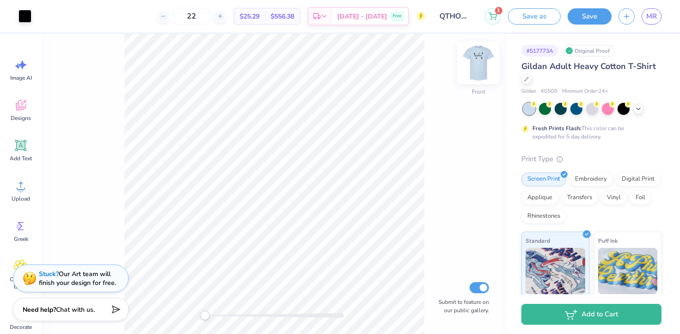
click at [473, 69] on img at bounding box center [478, 62] width 37 height 37
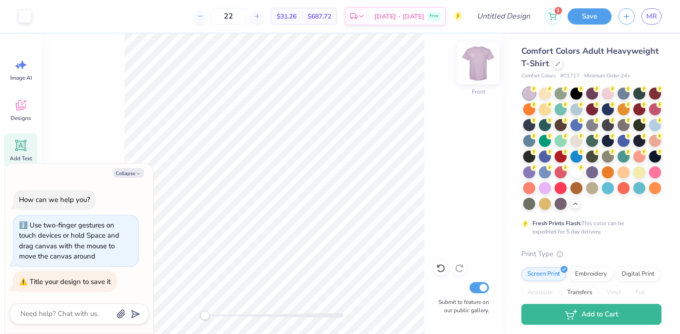
click at [484, 67] on img at bounding box center [478, 62] width 37 height 37
click at [130, 173] on button "Collapse" at bounding box center [128, 173] width 31 height 10
type textarea "x"
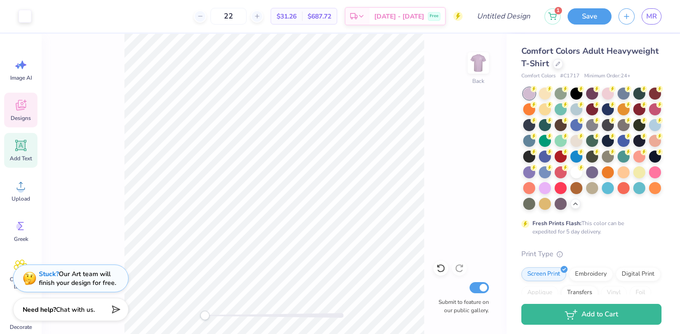
click at [30, 108] on div "Designs" at bounding box center [20, 110] width 33 height 35
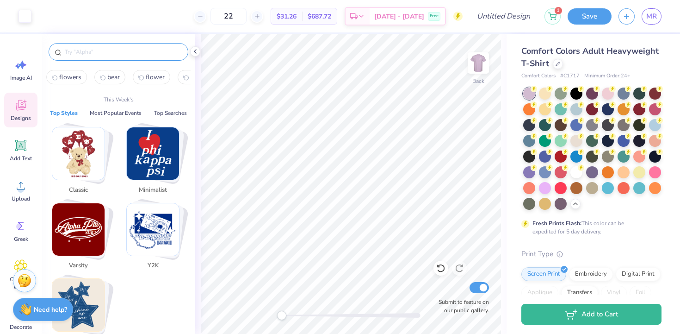
click at [103, 56] on input "text" at bounding box center [123, 51] width 118 height 9
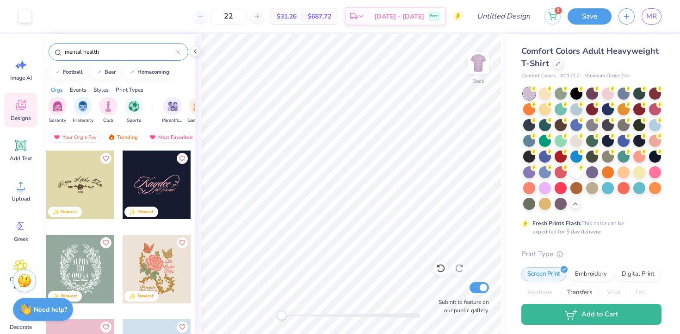
type input "mental health"
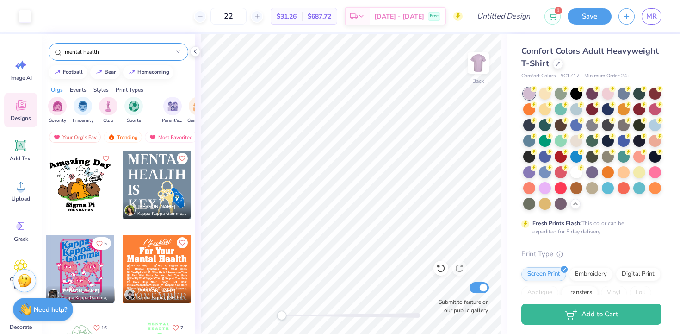
scroll to position [34, 0]
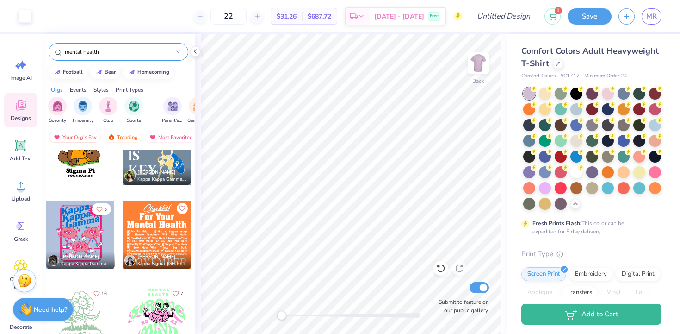
click at [93, 311] on div at bounding box center [80, 319] width 68 height 68
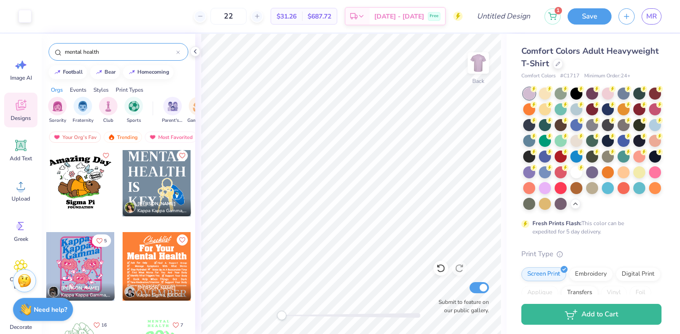
scroll to position [0, 0]
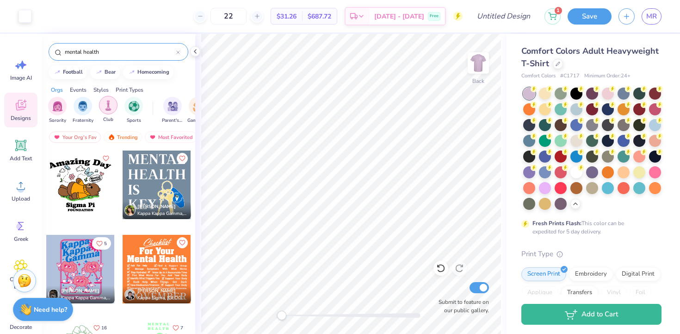
click at [114, 112] on div "Club" at bounding box center [108, 109] width 19 height 27
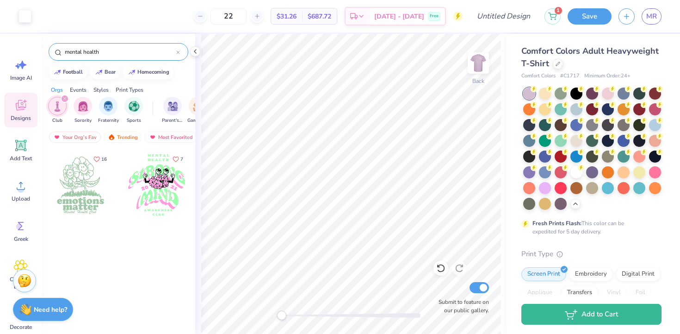
click at [177, 56] on div "mental health" at bounding box center [119, 52] width 140 height 18
click at [177, 51] on icon at bounding box center [178, 52] width 4 height 4
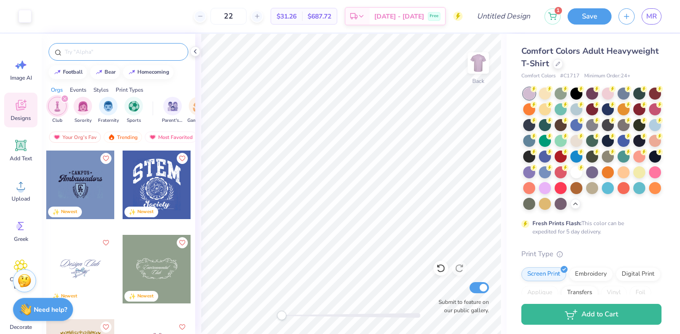
click at [175, 53] on input "text" at bounding box center [123, 51] width 118 height 9
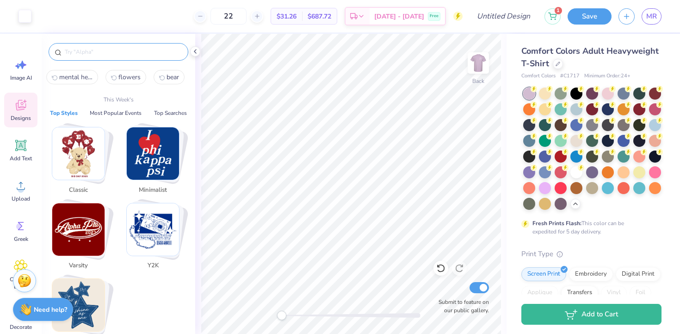
click at [106, 156] on div "Stack Card Button Classic" at bounding box center [80, 153] width 58 height 58
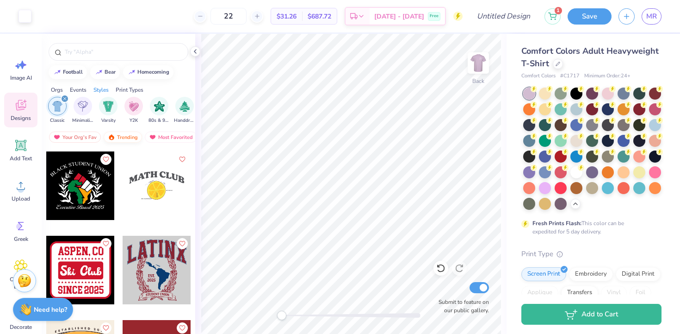
scroll to position [1408, 0]
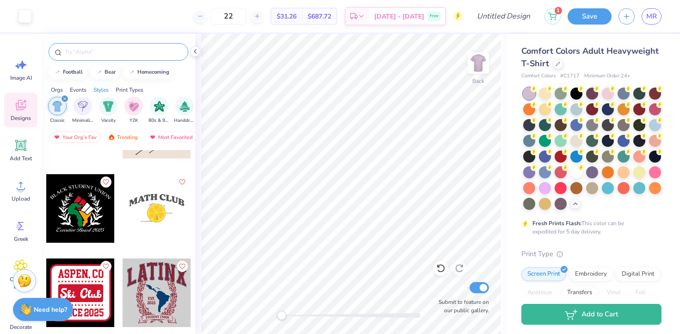
click at [108, 59] on div at bounding box center [119, 52] width 140 height 18
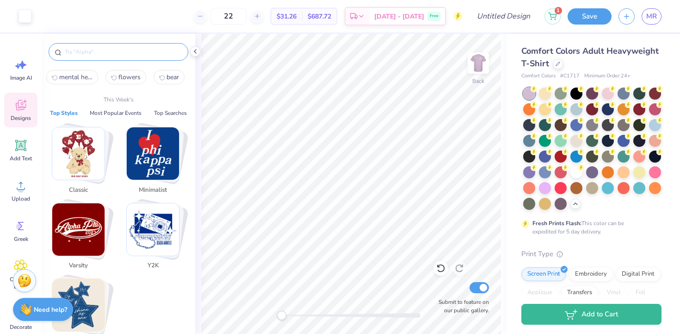
click at [108, 55] on input "text" at bounding box center [123, 51] width 118 height 9
click at [118, 112] on button "Most Popular Events" at bounding box center [115, 112] width 57 height 9
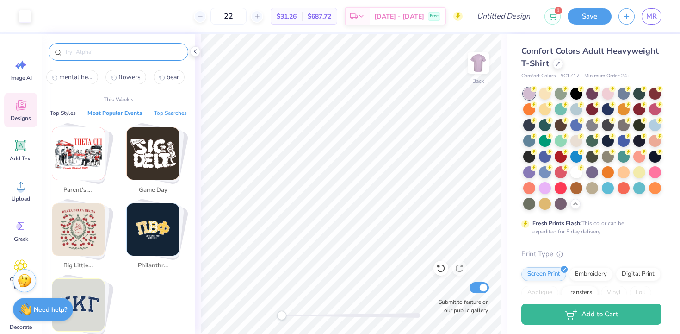
click at [167, 114] on button "Top Searches" at bounding box center [170, 112] width 38 height 9
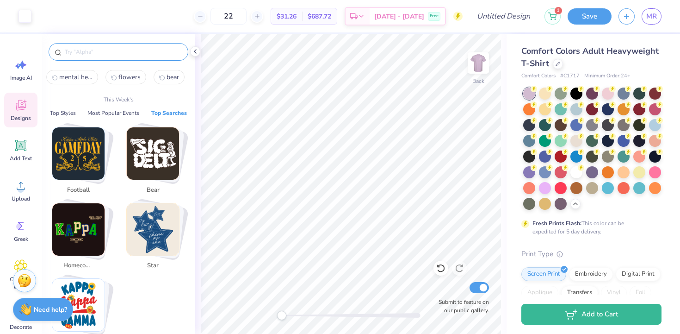
click at [148, 230] on img "Stack Card Button star" at bounding box center [153, 229] width 52 height 52
type input "star"
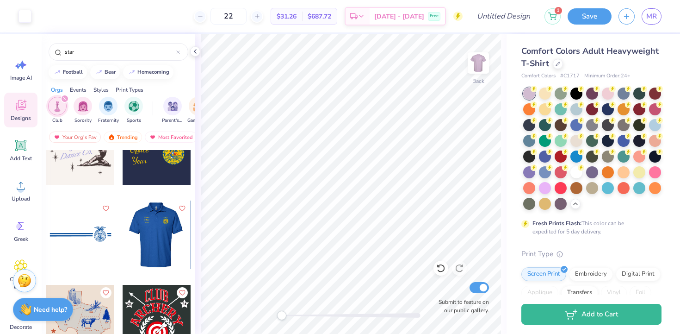
scroll to position [0, 0]
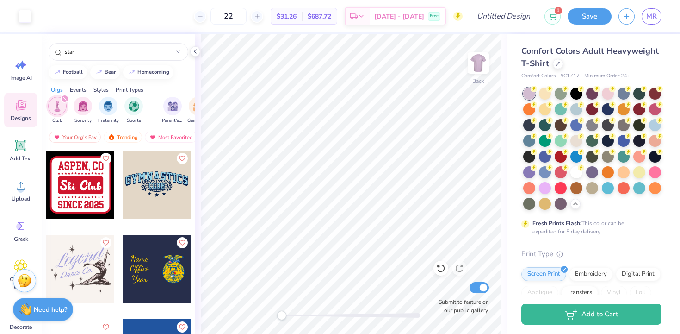
click at [62, 97] on div "filter for Club" at bounding box center [65, 98] width 8 height 8
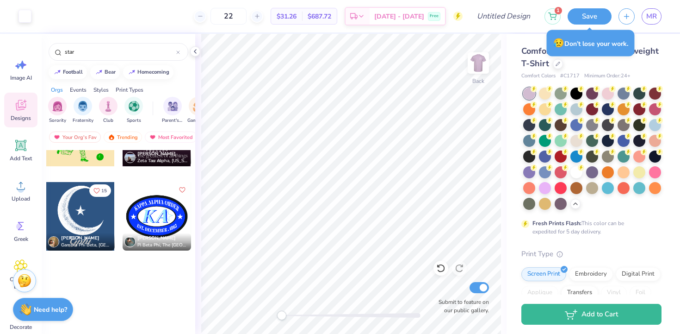
scroll to position [813, 0]
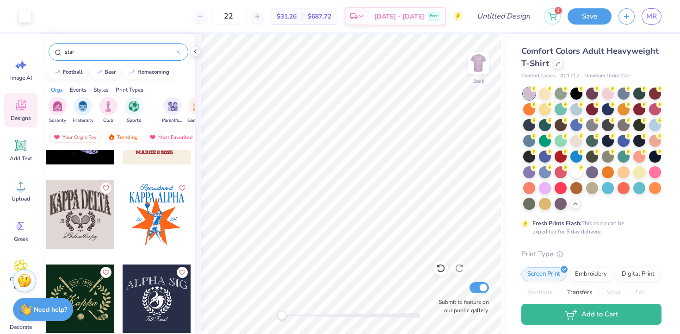
click at [104, 54] on input "star" at bounding box center [120, 51] width 112 height 9
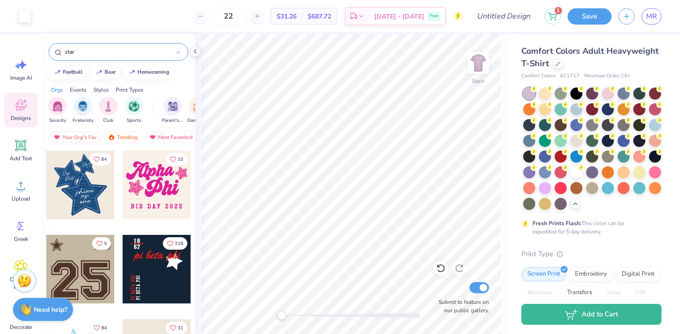
click at [104, 54] on input "star" at bounding box center [120, 51] width 112 height 9
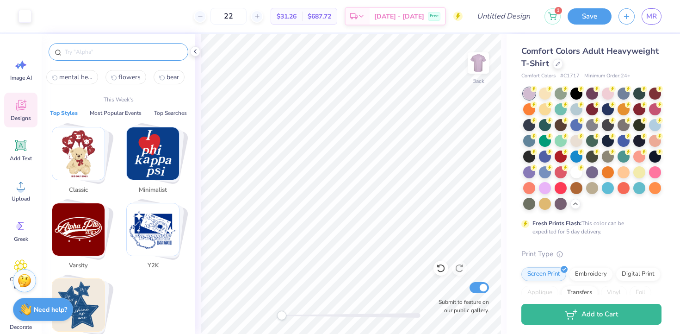
click at [139, 75] on span "flowers" at bounding box center [129, 77] width 22 height 9
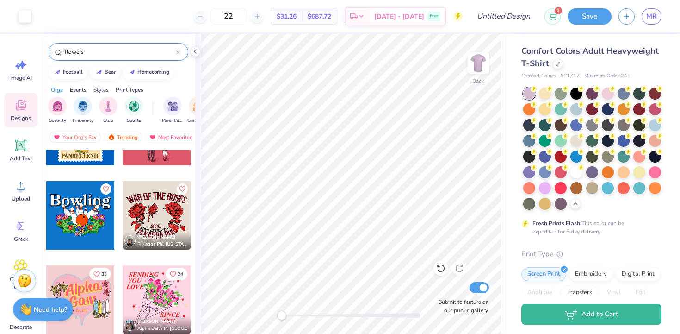
scroll to position [893, 0]
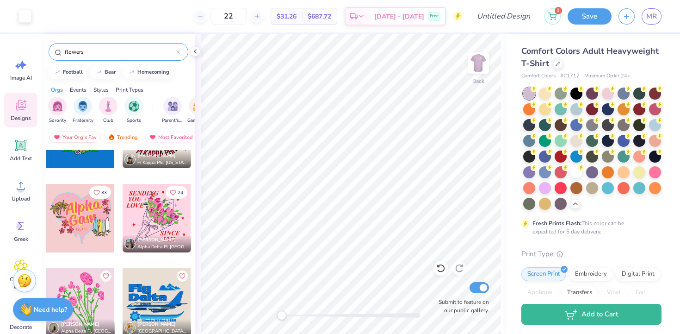
click at [165, 229] on div at bounding box center [157, 218] width 68 height 68
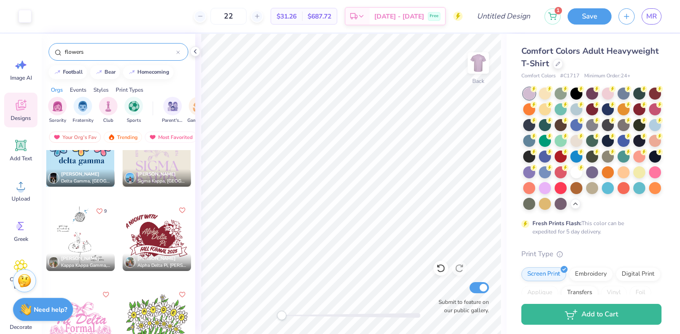
scroll to position [6017, 0]
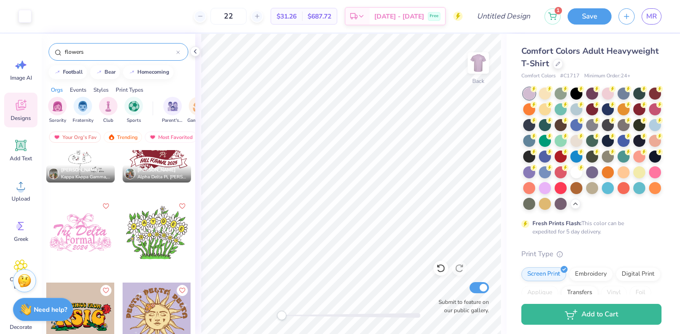
click at [125, 56] on input "flowers" at bounding box center [120, 51] width 112 height 9
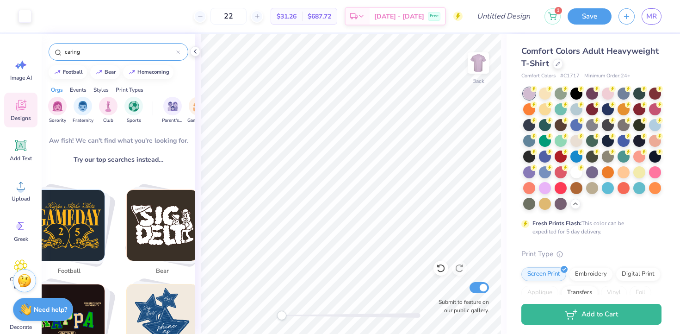
scroll to position [5, 0]
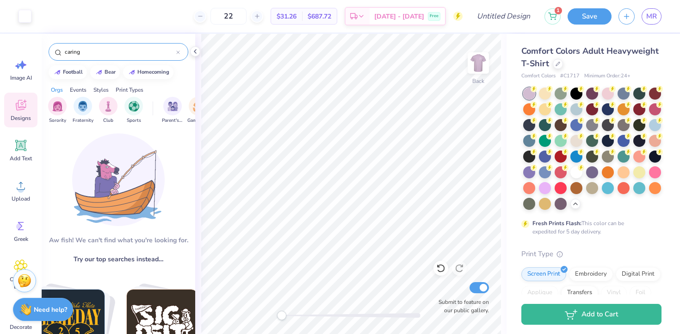
click at [119, 50] on input "caring" at bounding box center [120, 51] width 112 height 9
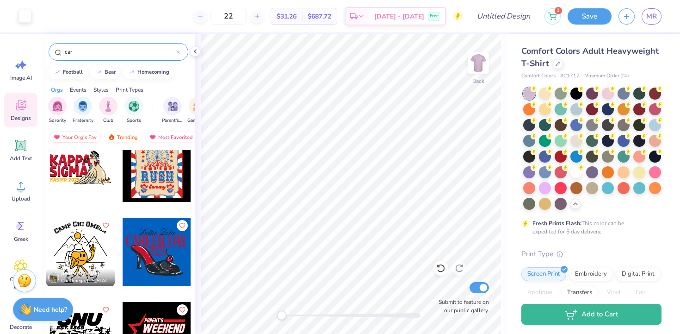
scroll to position [1598, 0]
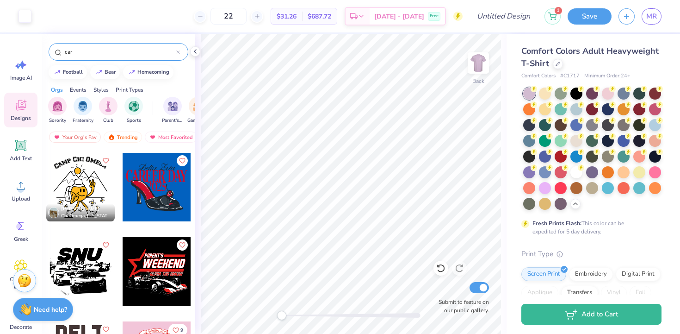
type input "car"
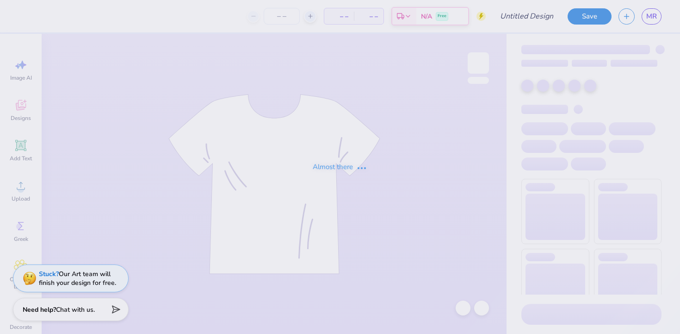
type input "QTHON Cares"
type input "22"
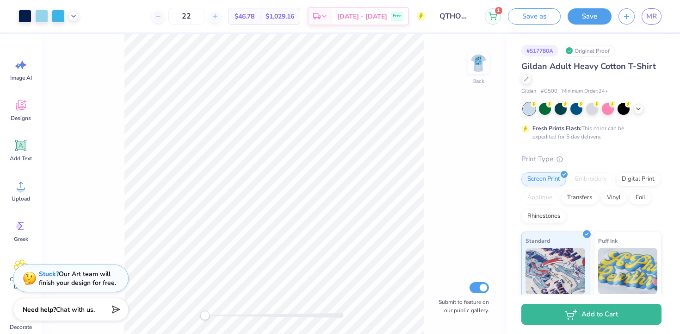
click at [632, 107] on div at bounding box center [592, 109] width 138 height 12
click at [637, 107] on icon at bounding box center [638, 107] width 7 height 7
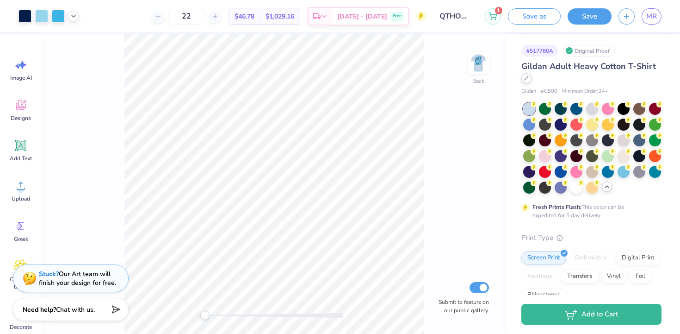
click at [527, 81] on div at bounding box center [527, 78] width 10 height 10
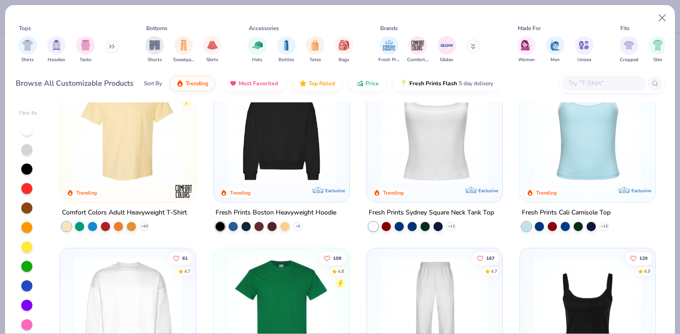
scroll to position [233, 0]
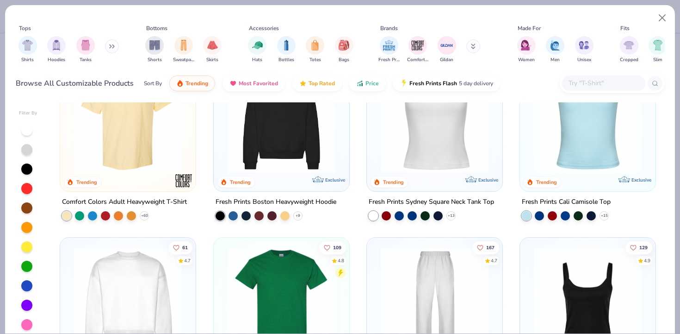
click at [149, 170] on img at bounding box center [127, 119] width 117 height 108
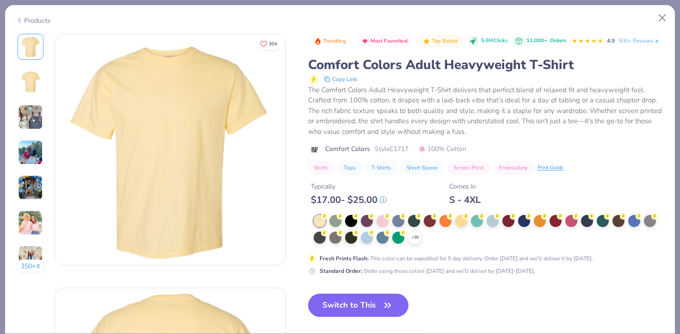
click at [425, 238] on div "+ 38" at bounding box center [489, 230] width 351 height 30
click at [369, 240] on div at bounding box center [367, 236] width 12 height 12
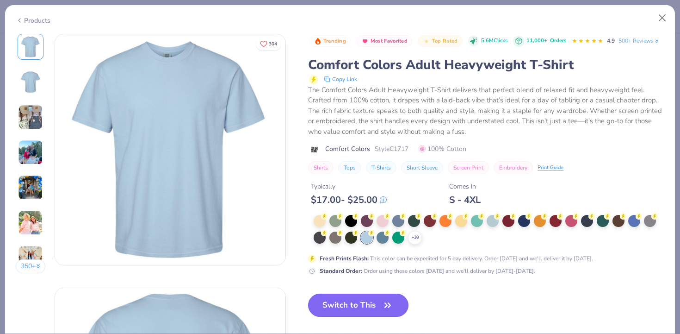
click at [375, 299] on button "Switch to This" at bounding box center [358, 304] width 100 height 23
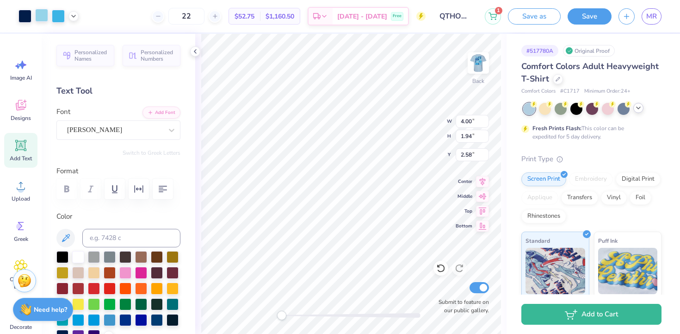
click at [42, 18] on div at bounding box center [41, 15] width 13 height 13
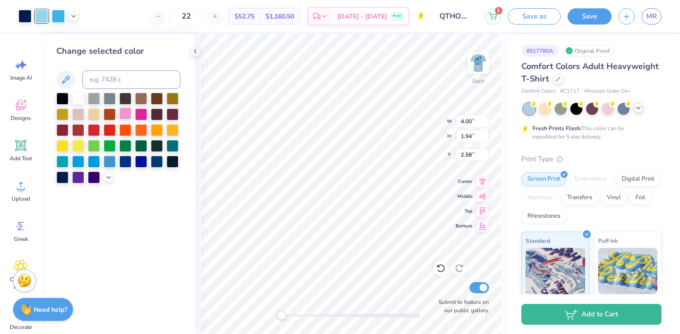
click at [119, 109] on div at bounding box center [125, 113] width 12 height 12
click at [107, 175] on icon at bounding box center [108, 176] width 7 height 7
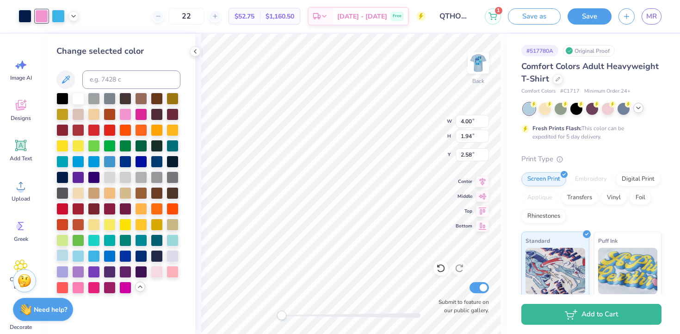
click at [68, 255] on div at bounding box center [62, 255] width 12 height 12
click at [174, 257] on div at bounding box center [173, 255] width 12 height 12
click at [171, 242] on div at bounding box center [173, 239] width 12 height 12
click at [78, 258] on div at bounding box center [78, 255] width 12 height 12
click at [84, 264] on div at bounding box center [118, 193] width 124 height 201
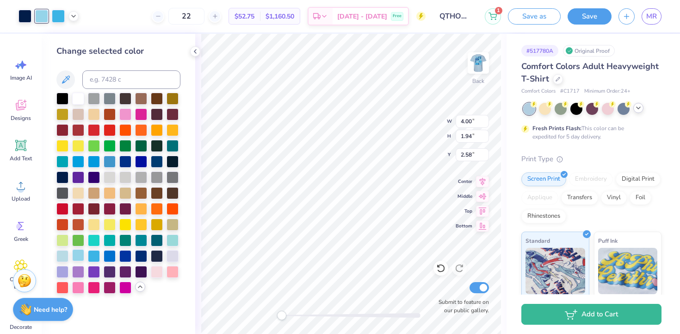
click at [78, 257] on div at bounding box center [78, 255] width 12 height 12
click at [62, 256] on div at bounding box center [62, 255] width 12 height 12
click at [81, 258] on div at bounding box center [78, 255] width 12 height 12
click at [108, 158] on div at bounding box center [110, 161] width 12 height 12
click at [96, 159] on div at bounding box center [94, 161] width 12 height 12
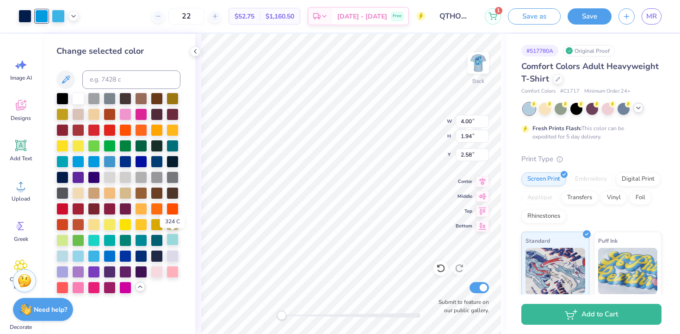
click at [167, 245] on div at bounding box center [173, 239] width 12 height 12
click at [171, 254] on div at bounding box center [173, 255] width 12 height 12
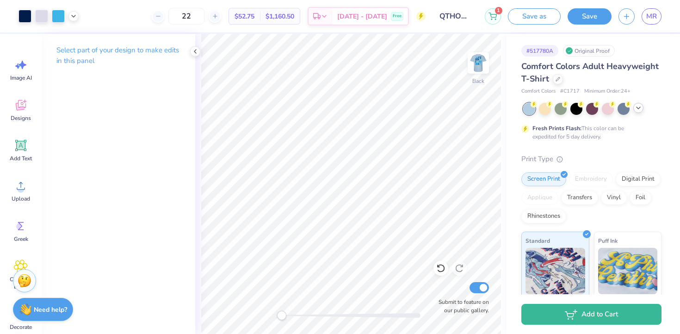
click at [635, 112] on div at bounding box center [592, 109] width 138 height 12
click at [643, 111] on div at bounding box center [592, 109] width 138 height 12
click at [640, 110] on icon at bounding box center [638, 107] width 7 height 7
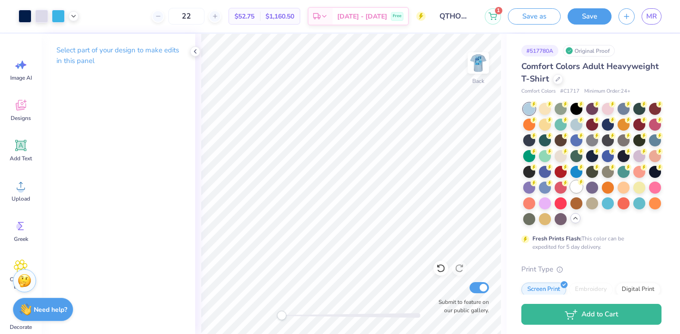
click at [580, 183] on icon at bounding box center [581, 182] width 3 height 5
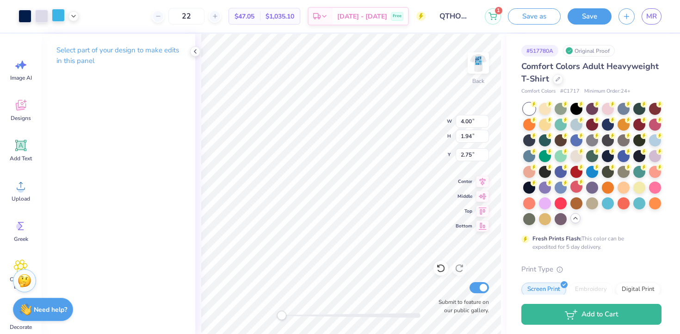
click at [64, 18] on div at bounding box center [58, 15] width 13 height 13
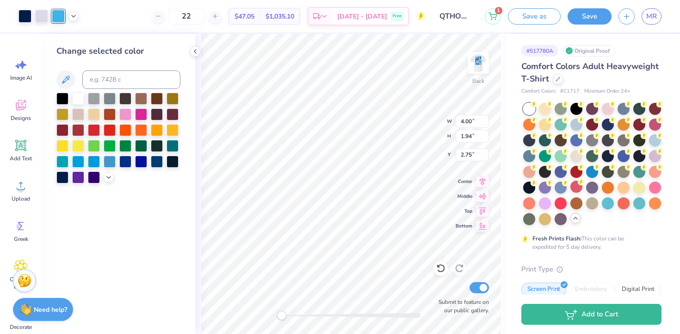
click at [123, 120] on div at bounding box center [125, 114] width 12 height 12
click at [51, 2] on div "Art colors" at bounding box center [39, 16] width 79 height 32
click at [52, 10] on div at bounding box center [58, 16] width 13 height 13
click at [38, 12] on div at bounding box center [41, 15] width 13 height 13
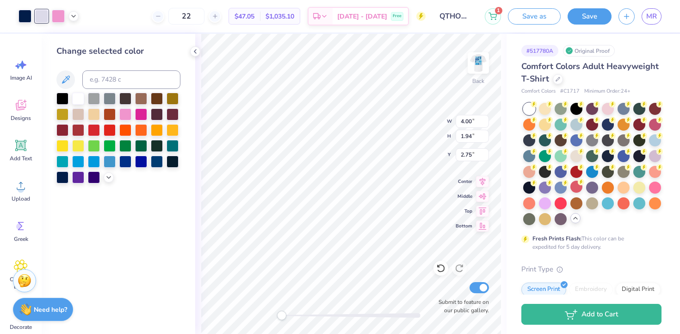
click at [112, 171] on div at bounding box center [118, 138] width 124 height 91
click at [112, 172] on div at bounding box center [118, 138] width 124 height 91
click at [106, 180] on icon at bounding box center [108, 176] width 7 height 7
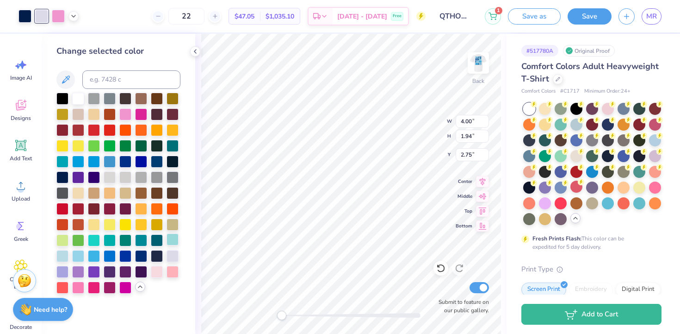
click at [174, 239] on div at bounding box center [173, 239] width 12 height 12
click at [66, 257] on div at bounding box center [62, 255] width 12 height 12
click at [79, 257] on div at bounding box center [78, 255] width 12 height 12
click at [65, 255] on div at bounding box center [62, 255] width 12 height 12
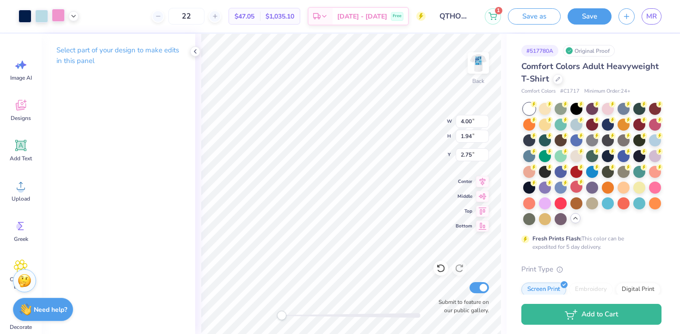
click at [58, 16] on div at bounding box center [58, 15] width 13 height 13
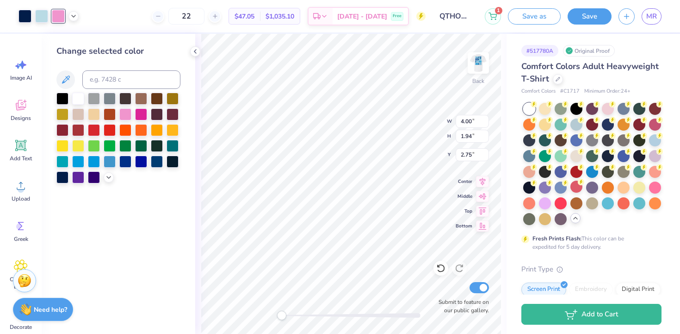
click at [112, 172] on div at bounding box center [118, 138] width 124 height 91
click at [110, 172] on div at bounding box center [118, 138] width 124 height 91
click at [110, 176] on polyline at bounding box center [109, 176] width 4 height 2
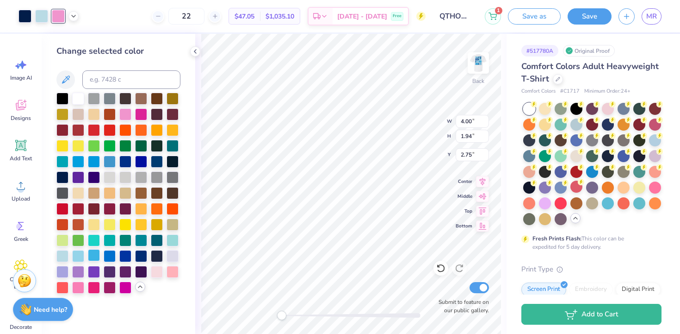
click at [90, 257] on div at bounding box center [94, 255] width 12 height 12
click at [80, 254] on div at bounding box center [78, 255] width 12 height 12
click at [71, 251] on div at bounding box center [118, 193] width 124 height 201
click at [66, 254] on div at bounding box center [62, 255] width 12 height 12
click at [74, 257] on div at bounding box center [78, 255] width 12 height 12
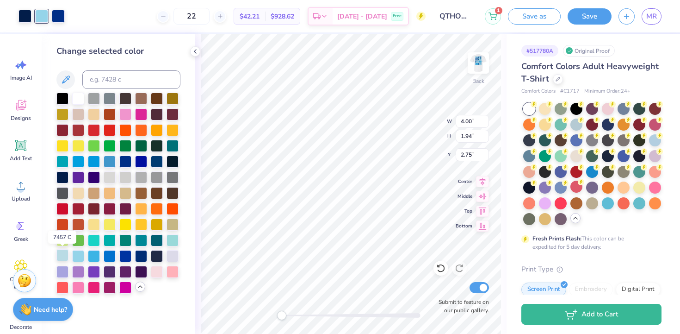
click at [64, 256] on div at bounding box center [62, 255] width 12 height 12
click at [54, 12] on div at bounding box center [58, 15] width 13 height 13
click at [59, 12] on div at bounding box center [58, 16] width 13 height 13
click at [78, 257] on div at bounding box center [78, 255] width 12 height 12
click at [63, 256] on div at bounding box center [62, 255] width 12 height 12
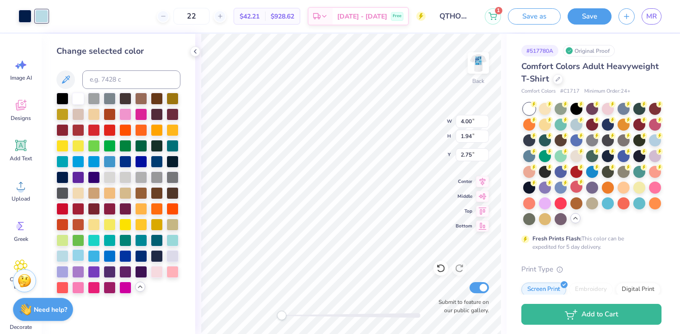
click at [71, 258] on div at bounding box center [118, 193] width 124 height 201
click at [80, 260] on div at bounding box center [78, 255] width 12 height 12
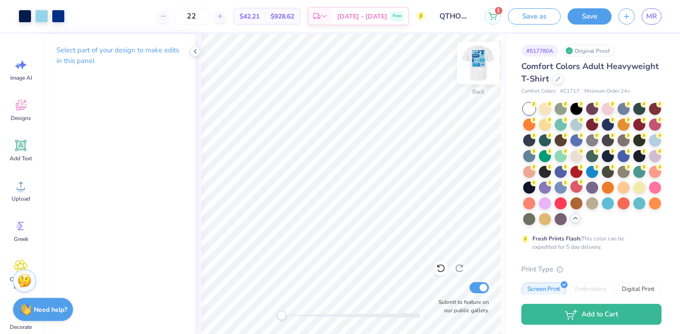
click at [477, 60] on img at bounding box center [478, 62] width 37 height 37
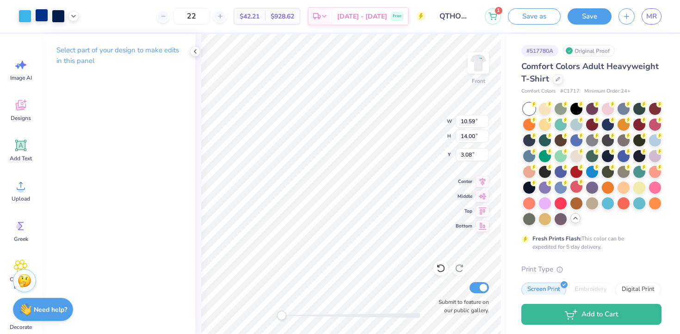
click at [37, 17] on div at bounding box center [41, 15] width 13 height 13
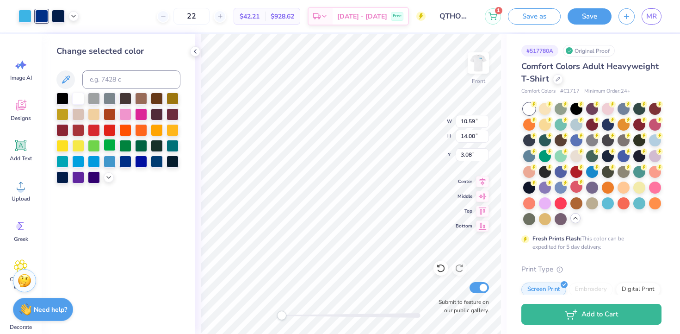
click at [106, 148] on div at bounding box center [110, 145] width 12 height 12
type input "3.00"
click at [135, 104] on div at bounding box center [141, 98] width 12 height 12
click at [139, 114] on div at bounding box center [141, 114] width 12 height 12
click at [128, 117] on div at bounding box center [125, 113] width 12 height 12
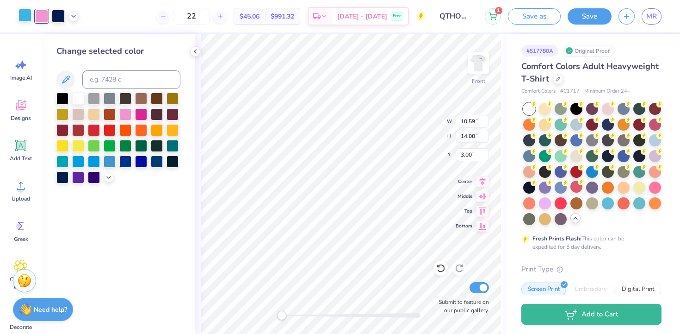
click at [26, 15] on div at bounding box center [25, 15] width 13 height 13
click at [107, 173] on div at bounding box center [109, 176] width 10 height 10
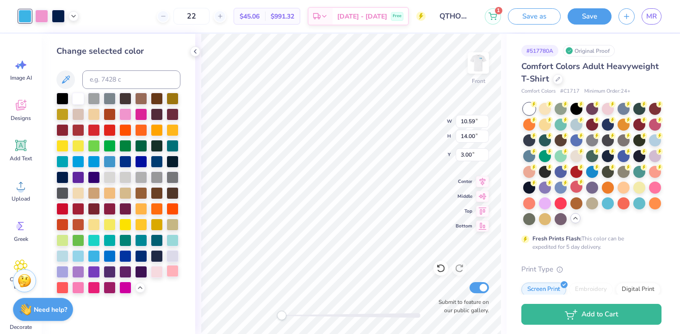
click at [171, 274] on div at bounding box center [173, 271] width 12 height 12
click at [162, 271] on div at bounding box center [157, 271] width 12 height 12
click at [53, 19] on div at bounding box center [58, 15] width 13 height 13
click at [79, 289] on div at bounding box center [78, 286] width 12 height 12
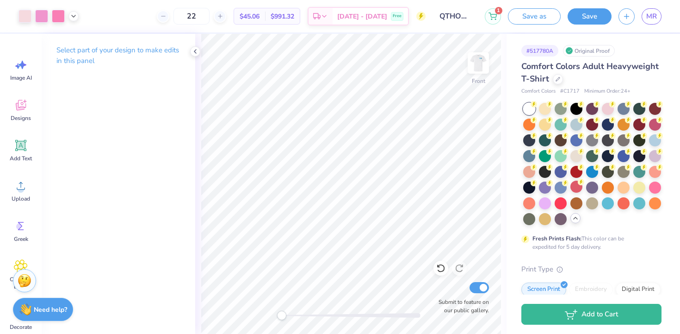
click at [188, 50] on div "Select part of your design to make edits in this panel" at bounding box center [119, 59] width 154 height 50
click at [198, 50] on icon at bounding box center [195, 51] width 7 height 7
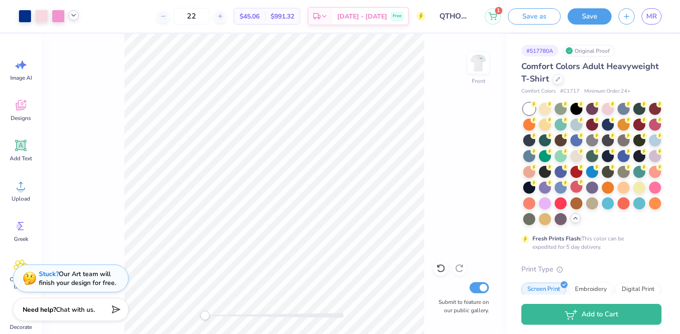
click at [76, 15] on icon at bounding box center [73, 15] width 7 height 7
click at [81, 39] on div at bounding box center [82, 38] width 13 height 13
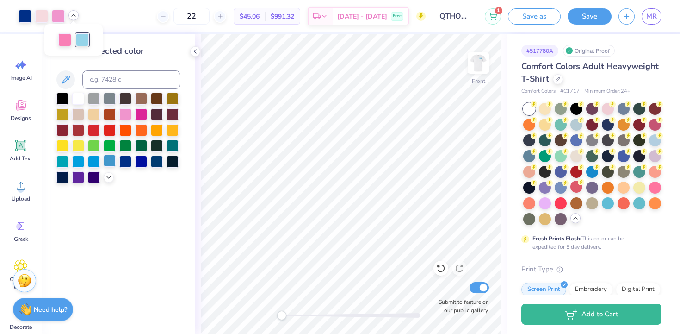
click at [108, 162] on div at bounding box center [110, 161] width 12 height 12
click at [107, 180] on icon at bounding box center [108, 176] width 7 height 7
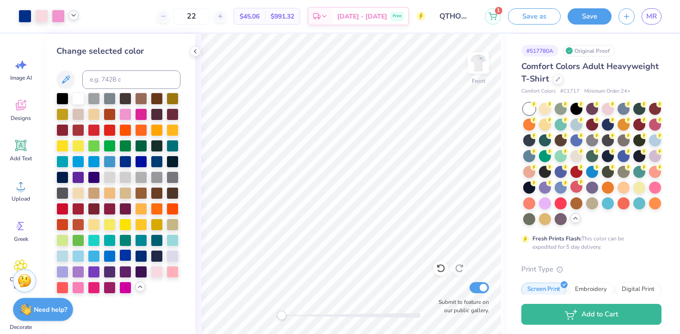
click at [129, 258] on div at bounding box center [125, 255] width 12 height 12
click at [167, 255] on div at bounding box center [173, 255] width 12 height 12
click at [173, 255] on div at bounding box center [173, 255] width 12 height 12
